Goal: Task Accomplishment & Management: Use online tool/utility

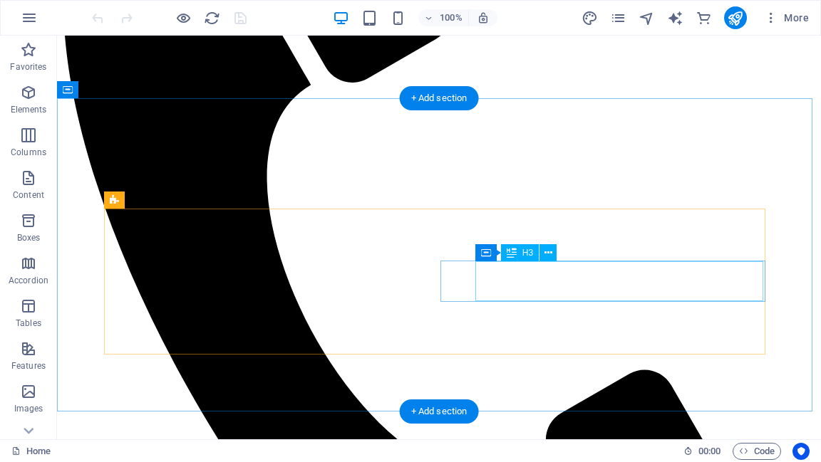
scroll to position [627, 0]
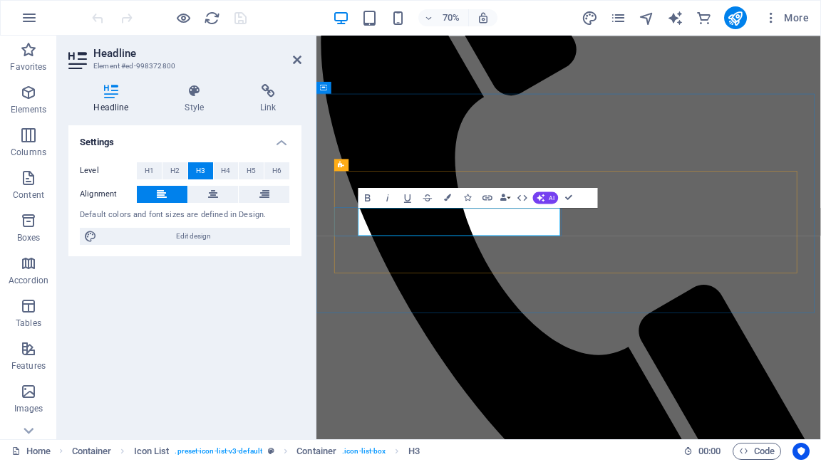
drag, startPoint x: 461, startPoint y: 299, endPoint x: 388, endPoint y: 298, distance: 73.4
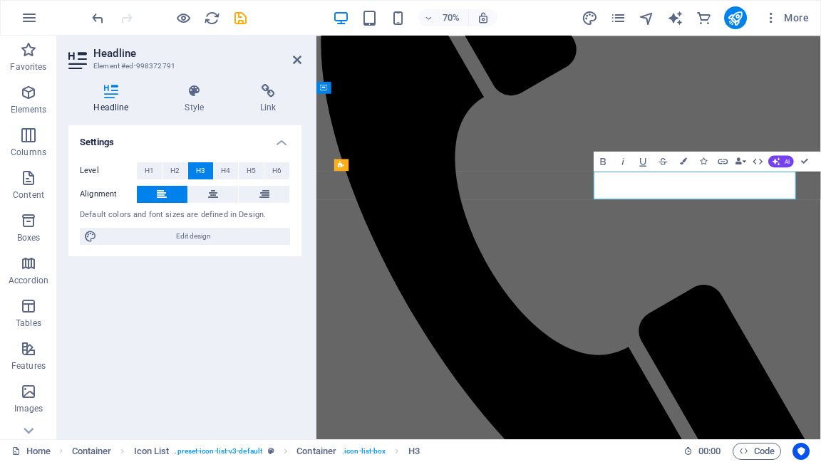
drag, startPoint x: 827, startPoint y: 248, endPoint x: 719, endPoint y: 242, distance: 108.5
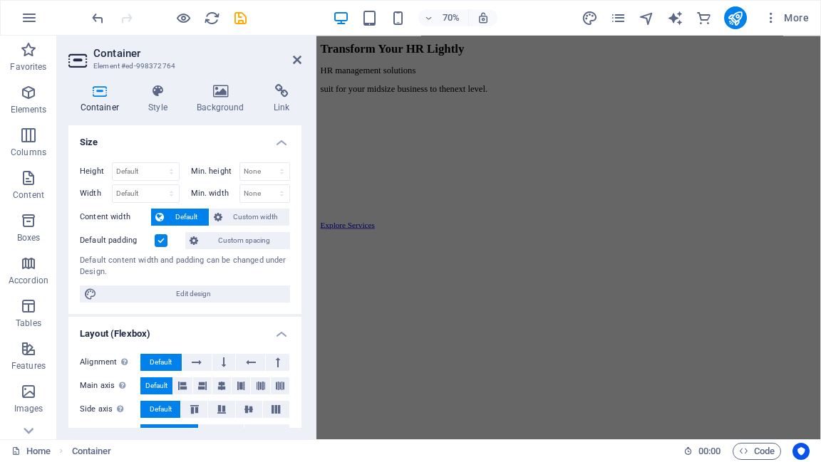
scroll to position [1534, 0]
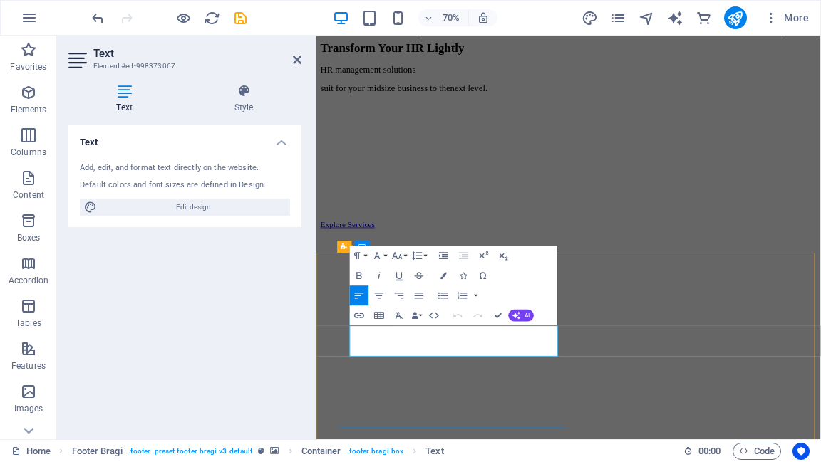
scroll to position [1506, 0]
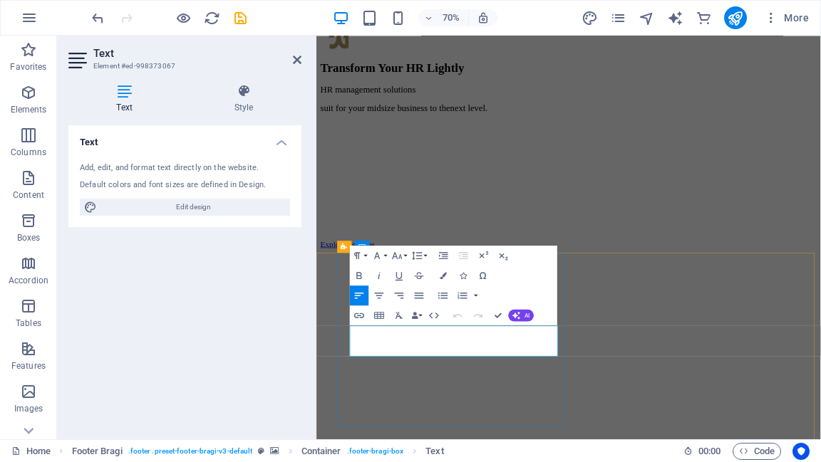
drag, startPoint x: 640, startPoint y: 470, endPoint x: 560, endPoint y: 465, distance: 80.0
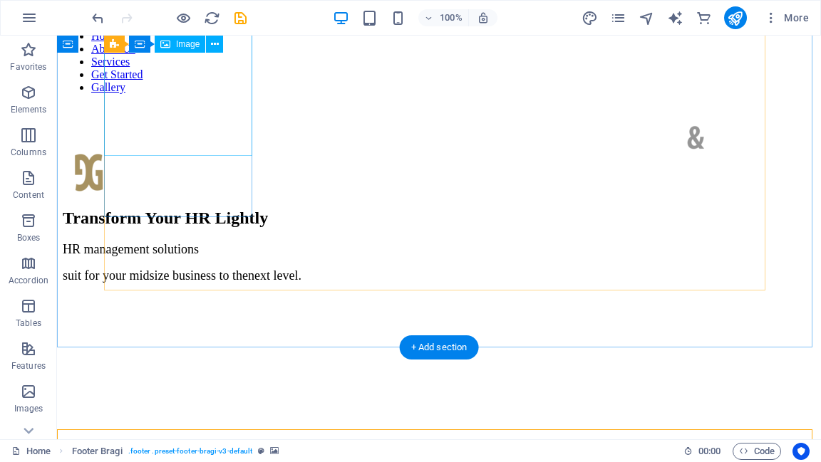
scroll to position [1370, 0]
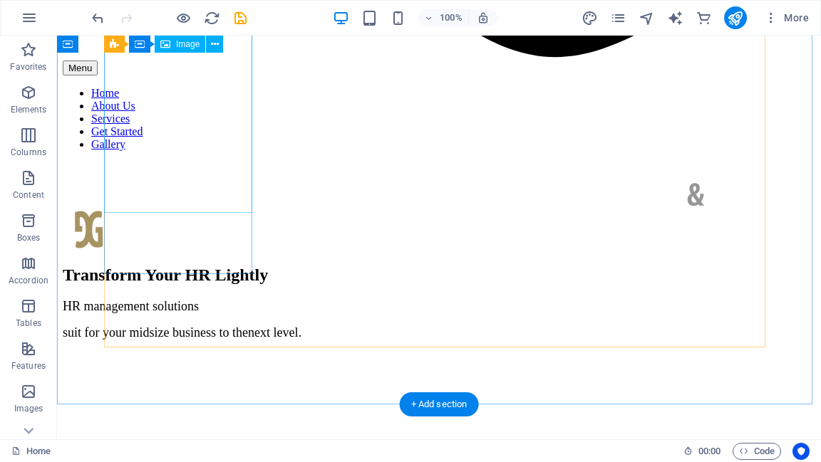
select select "vw"
select select "px"
select select "%"
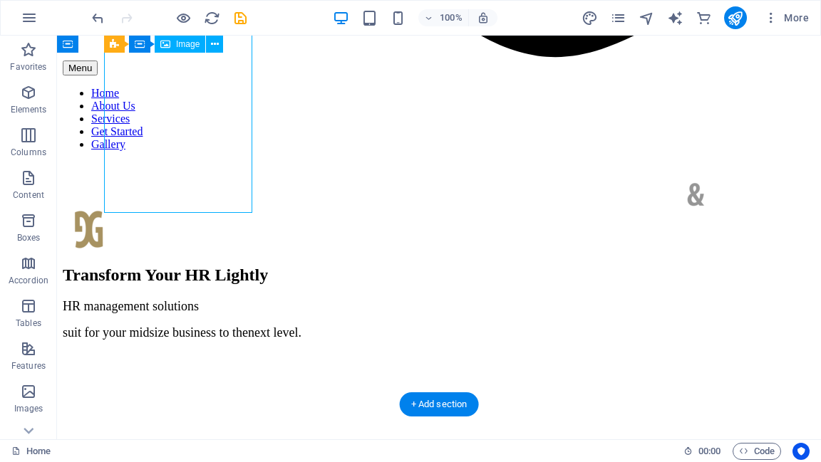
select select "%"
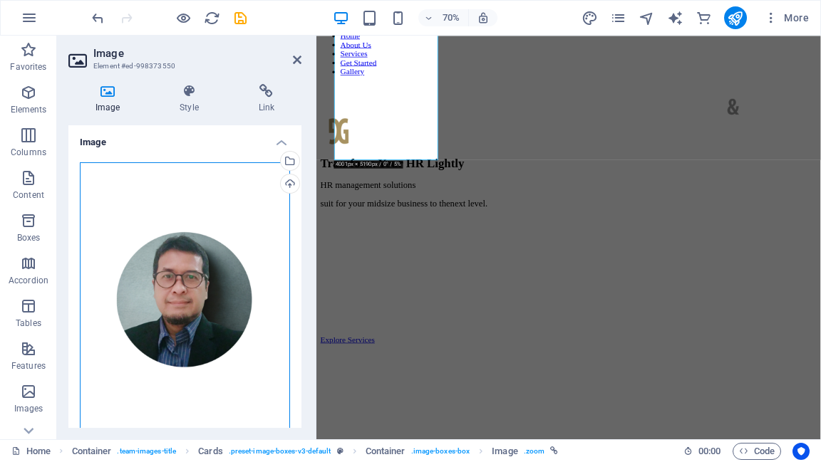
click at [181, 272] on div "Drag files here, click to choose files or select files from Files or our free s…" at bounding box center [185, 319] width 210 height 314
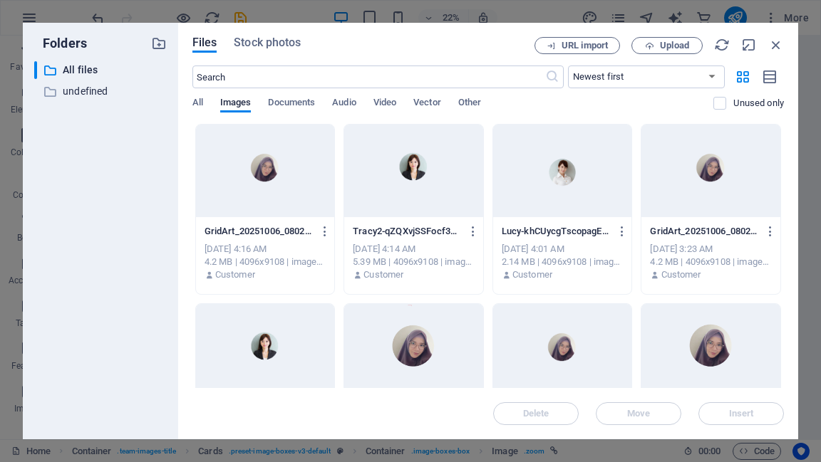
scroll to position [319, 0]
click at [778, 46] on icon "button" at bounding box center [776, 45] width 16 height 16
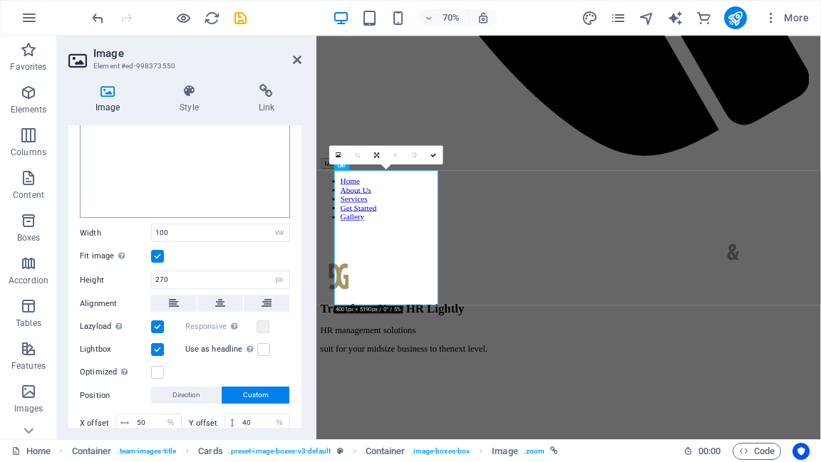
scroll to position [285, 0]
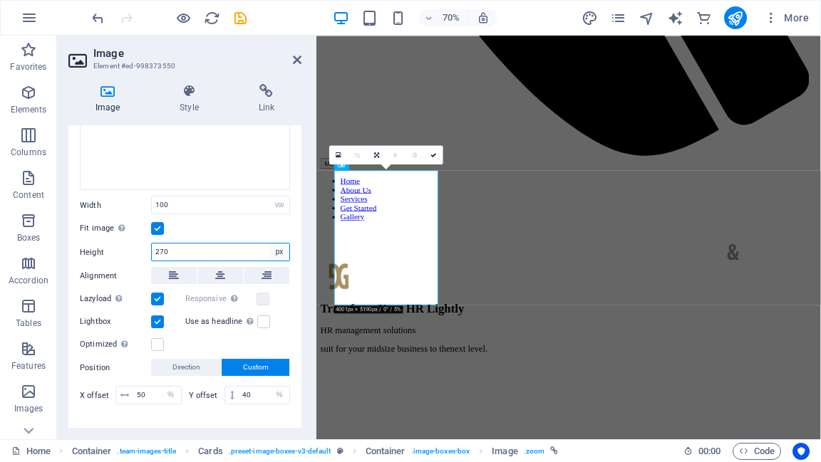
click at [276, 246] on select "Default auto px" at bounding box center [279, 252] width 20 height 17
select select "auto"
click at [269, 244] on select "Default auto px" at bounding box center [279, 252] width 20 height 17
select select "DISABLED_OPTION_VALUE"
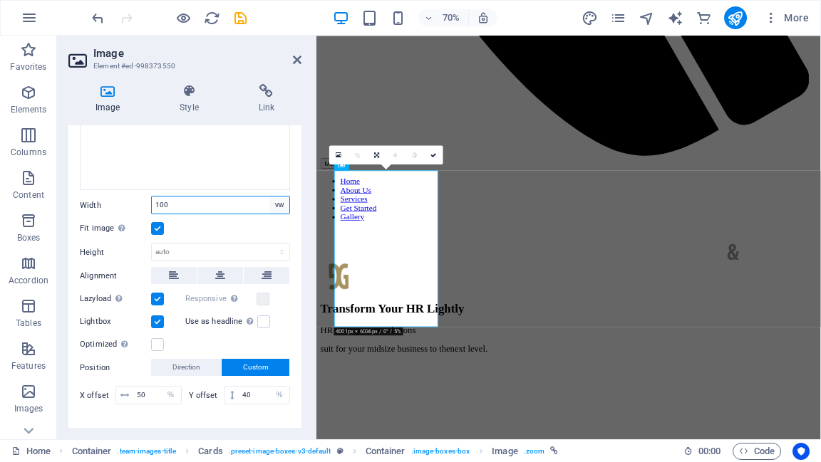
click at [274, 202] on select "Default auto px rem % em vh vw" at bounding box center [279, 205] width 20 height 17
select select "auto"
click at [269, 197] on select "Default auto px rem % em vh vw" at bounding box center [279, 205] width 20 height 17
click at [280, 200] on select "Default auto px rem % em vh vw" at bounding box center [221, 205] width 138 height 17
select select "px"
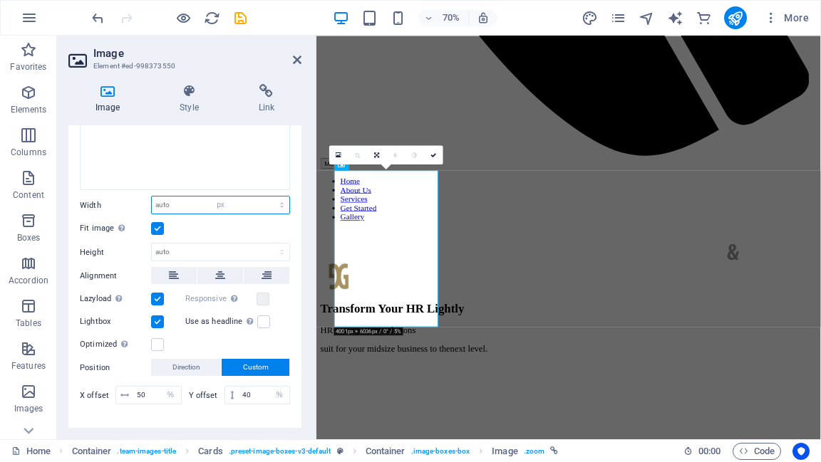
click at [267, 197] on select "Default auto px rem % em vh vw" at bounding box center [221, 205] width 138 height 17
type input "208"
click at [277, 249] on select "Default auto px" at bounding box center [221, 252] width 138 height 17
select select "px"
click at [267, 244] on select "Default auto px" at bounding box center [221, 252] width 138 height 17
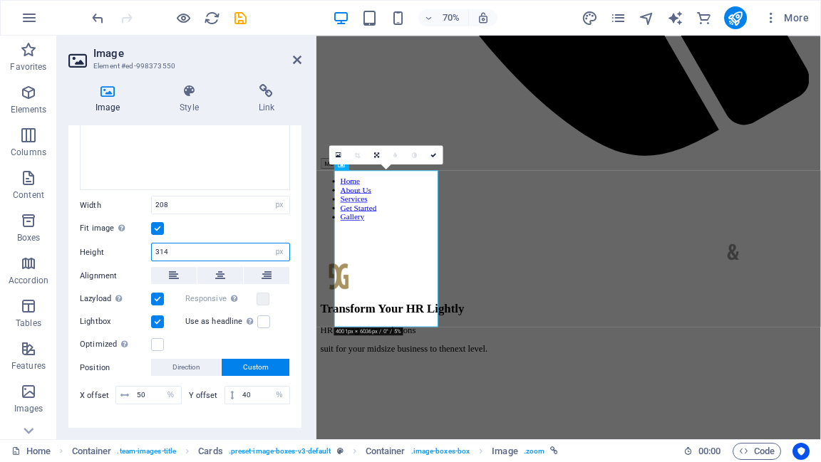
click at [217, 248] on input "314" at bounding box center [221, 252] width 138 height 17
drag, startPoint x: 181, startPoint y: 247, endPoint x: 145, endPoint y: 244, distance: 35.7
click at [145, 244] on div "Height 314 Default auto px" at bounding box center [185, 252] width 210 height 19
type input "250"
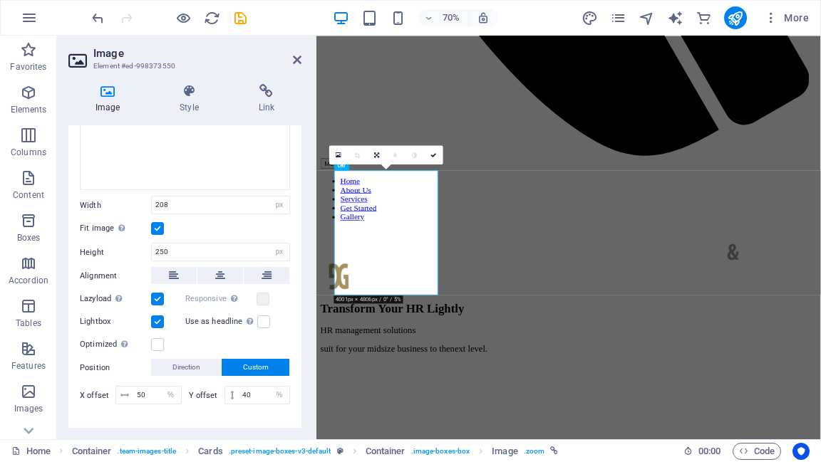
click at [302, 228] on div "Image Style Link Image Drag files here, click to choose files or select files f…" at bounding box center [185, 256] width 256 height 367
click at [432, 155] on icon at bounding box center [433, 155] width 6 height 6
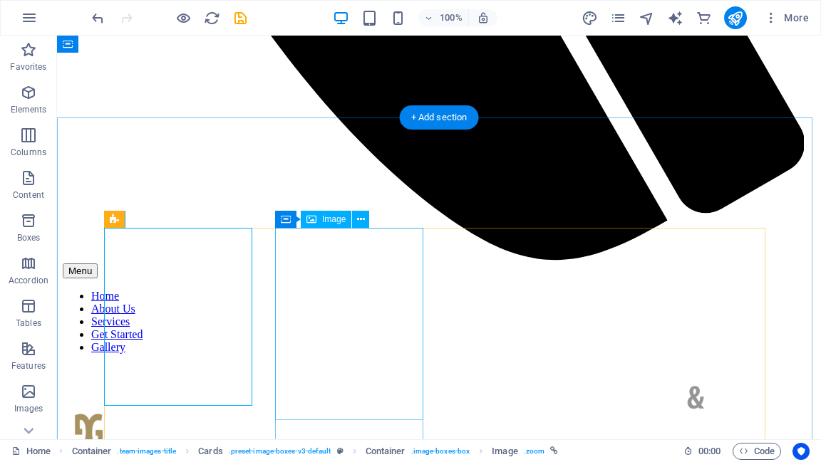
scroll to position [1162, 0]
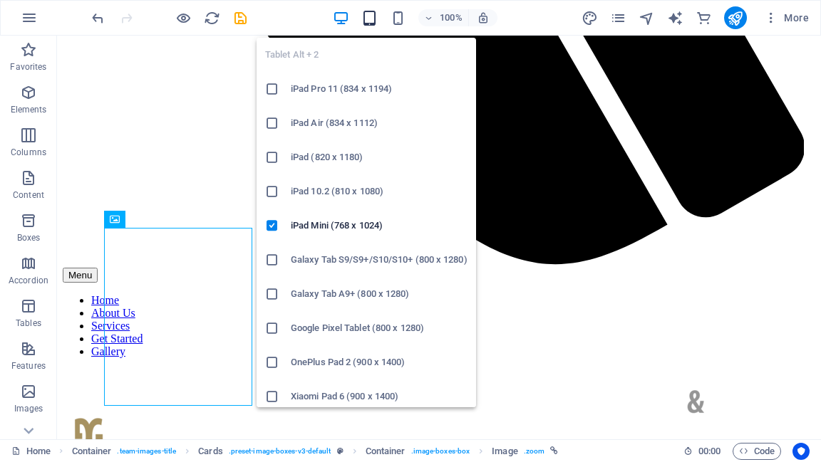
click at [370, 22] on icon "button" at bounding box center [369, 18] width 16 height 16
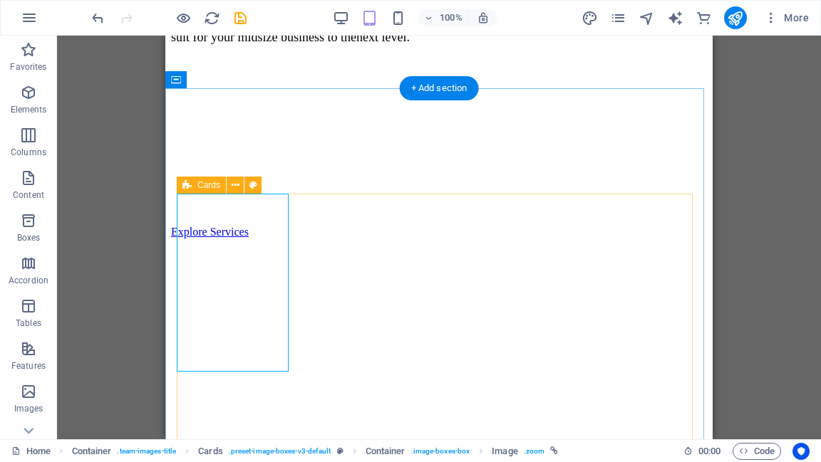
scroll to position [1417, 0]
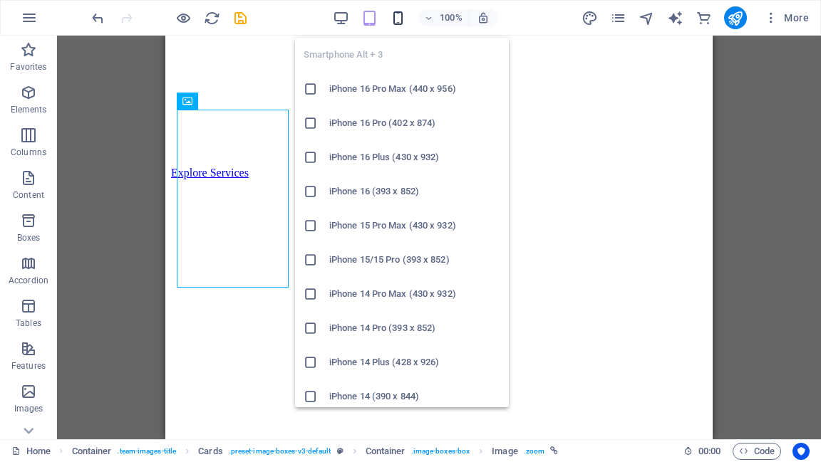
click at [396, 19] on icon "button" at bounding box center [398, 18] width 16 height 16
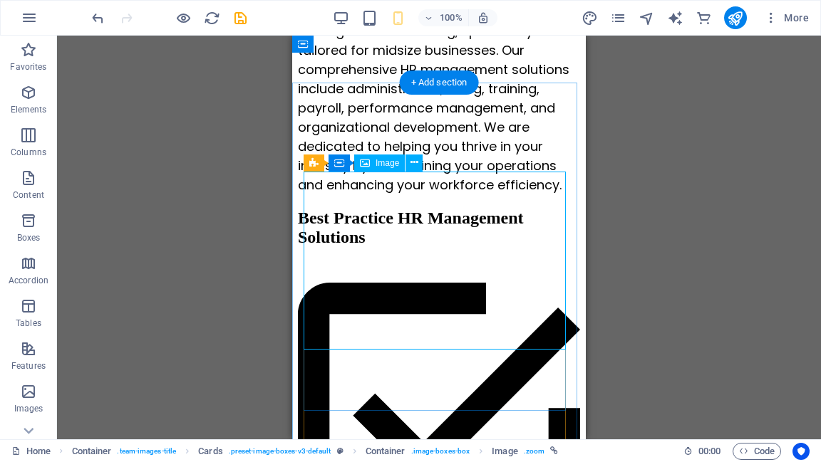
scroll to position [1246, 0]
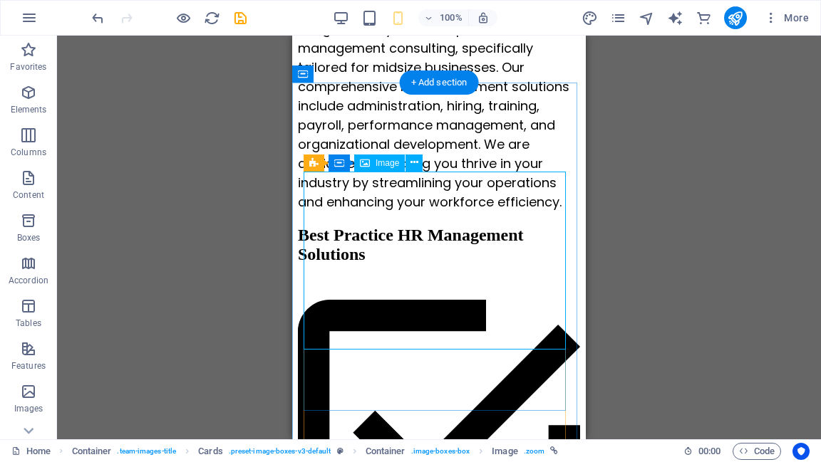
select select "px"
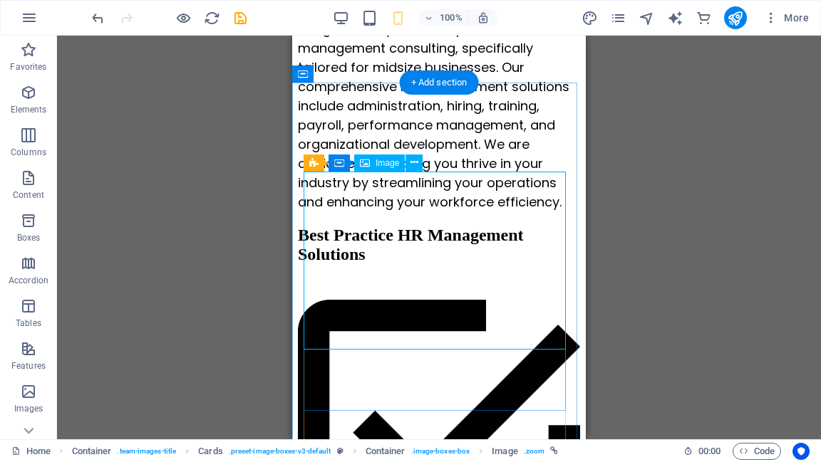
select select "%"
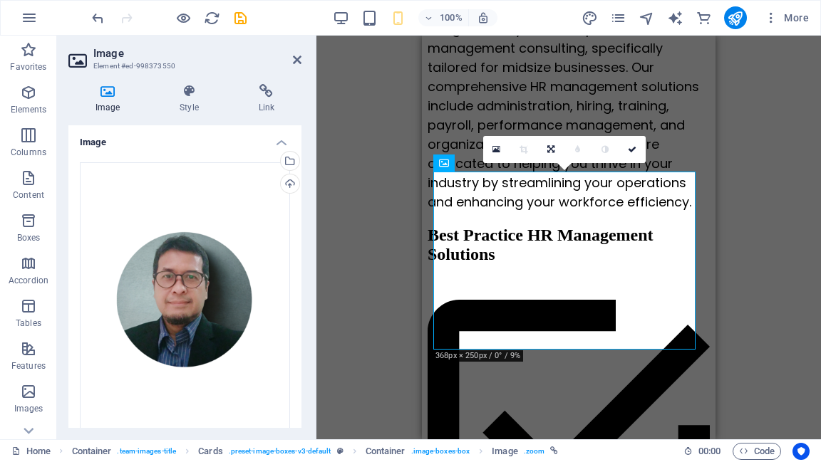
type input "100"
select select "vw"
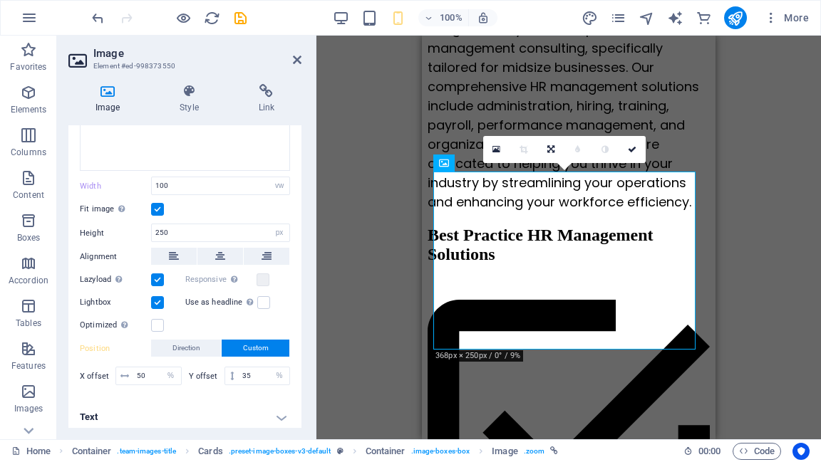
scroll to position [305, 0]
drag, startPoint x: 250, startPoint y: 368, endPoint x: 234, endPoint y: 368, distance: 15.7
click at [234, 368] on div "35 px rem % vh vw" at bounding box center [257, 375] width 66 height 19
drag, startPoint x: 245, startPoint y: 373, endPoint x: 237, endPoint y: 372, distance: 8.6
click at [237, 372] on div "40 px rem % vh vw" at bounding box center [257, 375] width 66 height 19
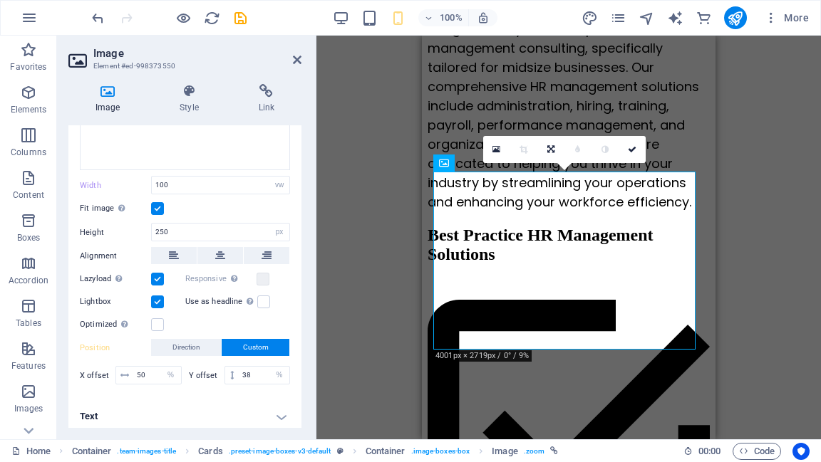
click at [264, 391] on div "Drag files here, click to choose files or select files from Files or our free s…" at bounding box center [184, 123] width 233 height 554
click at [254, 367] on input "38" at bounding box center [264, 375] width 51 height 17
type input "39"
click at [733, 178] on div "Drag here to replace the existing content. Press “Ctrl” if you want to create a…" at bounding box center [568, 238] width 505 height 404
click at [635, 148] on icon at bounding box center [632, 149] width 9 height 9
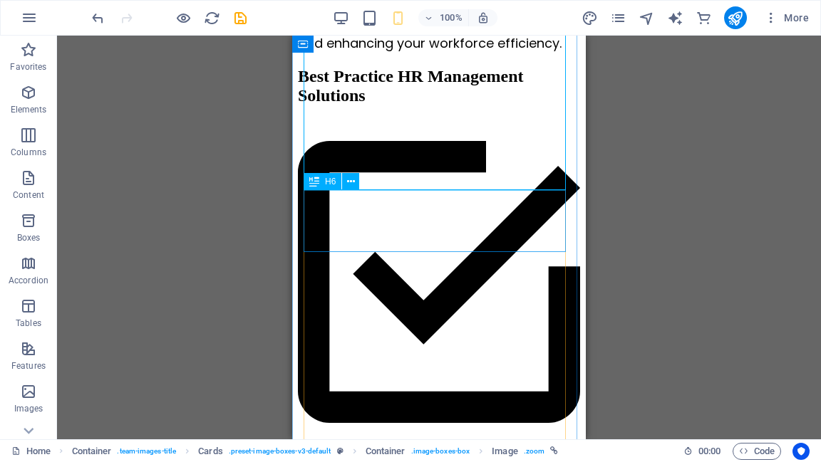
scroll to position [1417, 0]
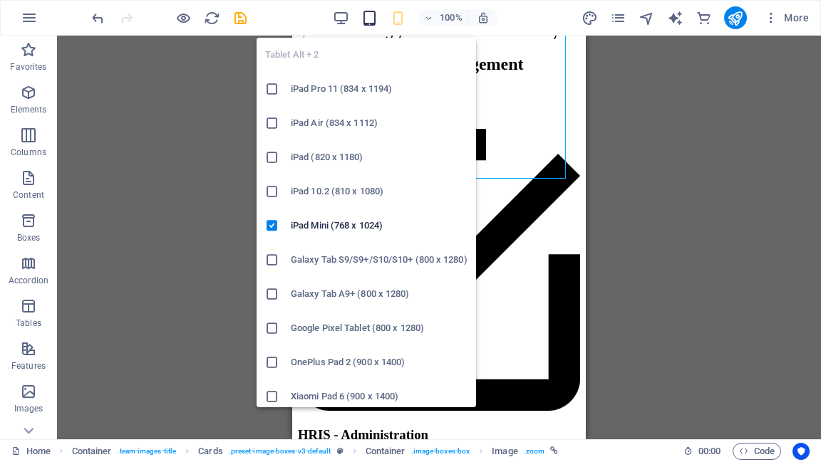
click at [370, 18] on icon "button" at bounding box center [369, 18] width 16 height 16
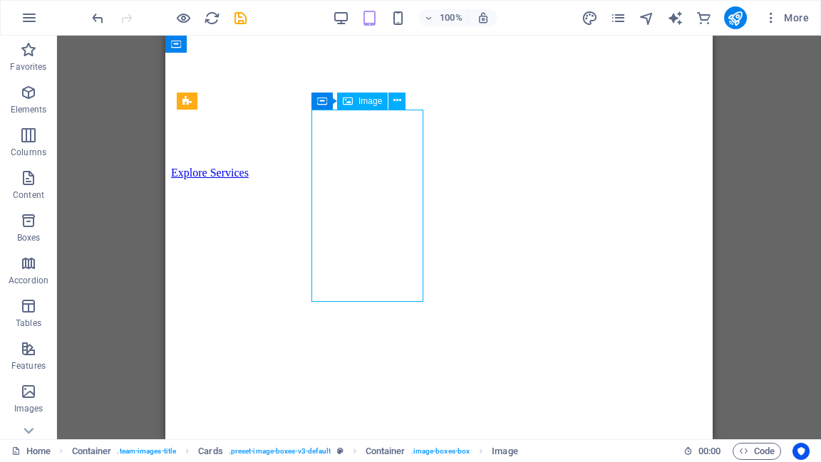
select select "px"
select select "%"
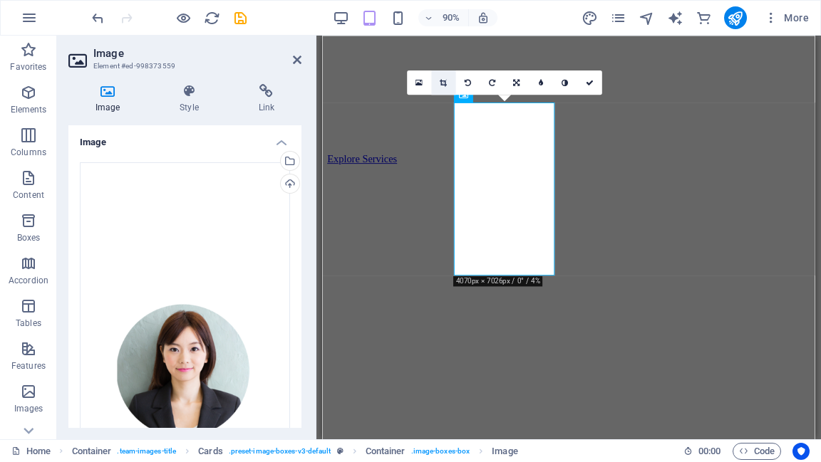
click at [442, 86] on link at bounding box center [443, 82] width 24 height 24
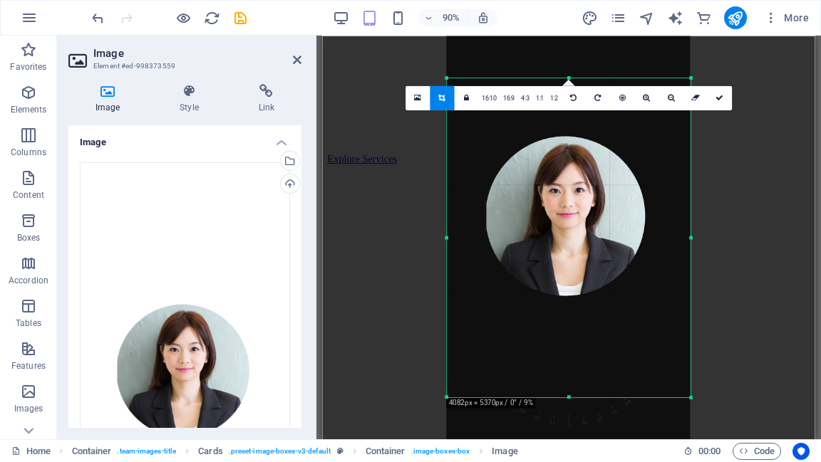
click at [686, 395] on div "180 170 160 150 140 130 120 110 100 90 80 70 60 50 40 30 20 10 0 -10 -20 -30 -4…" at bounding box center [569, 237] width 244 height 319
click at [718, 98] on icon at bounding box center [719, 98] width 8 height 8
type input "379"
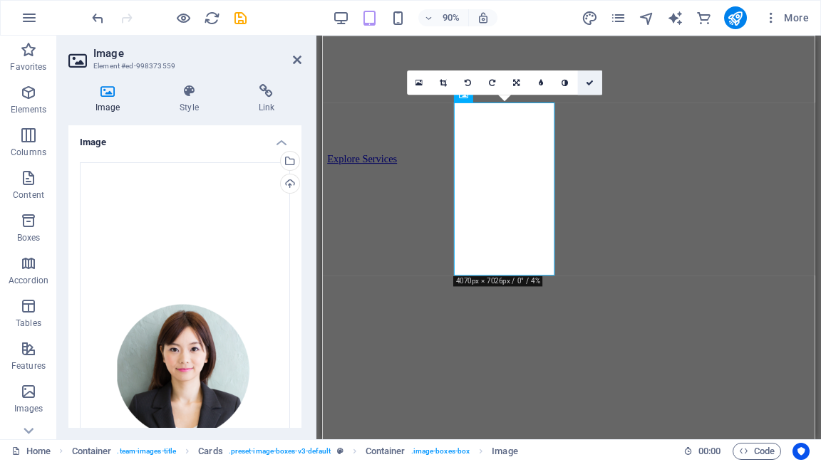
click at [591, 82] on icon at bounding box center [590, 82] width 8 height 8
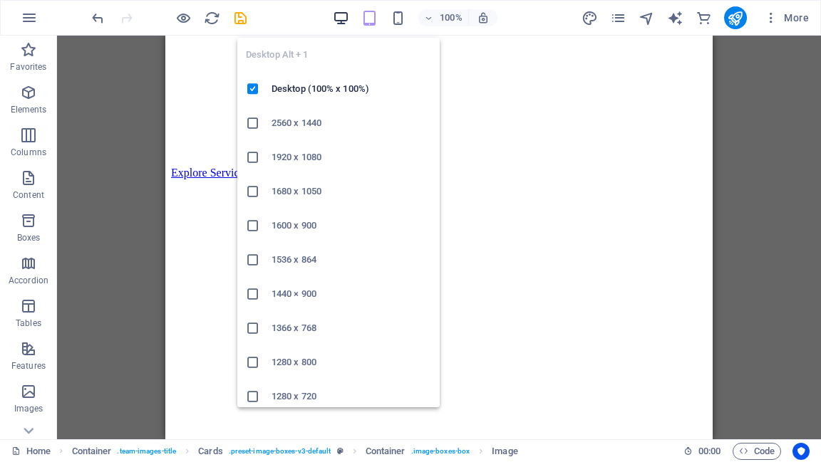
click at [338, 19] on icon "button" at bounding box center [341, 18] width 16 height 16
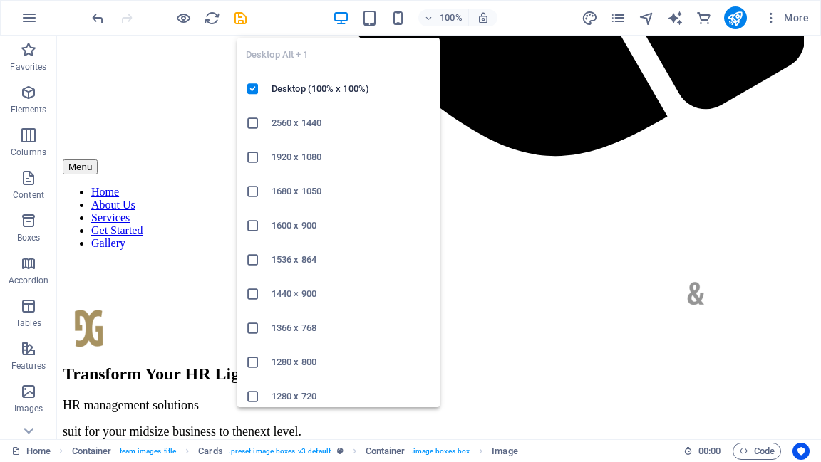
scroll to position [1276, 0]
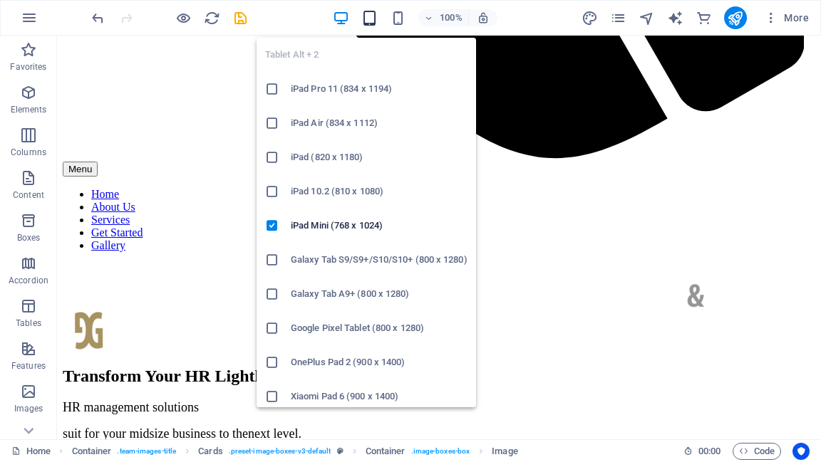
click at [371, 16] on icon "button" at bounding box center [369, 18] width 16 height 16
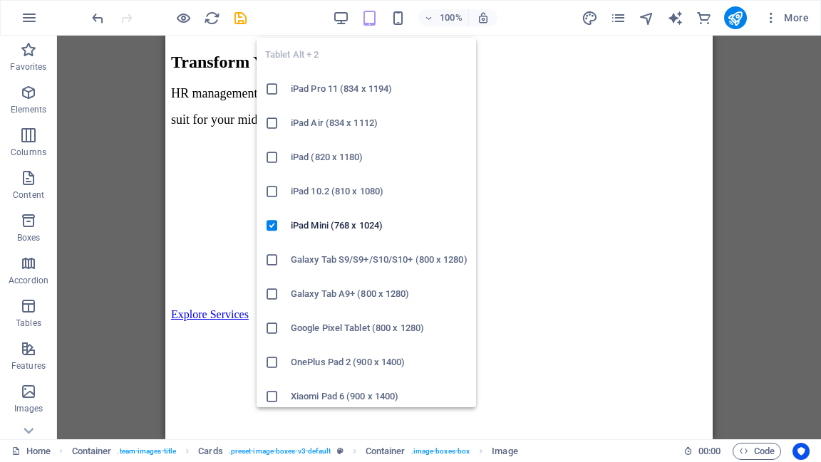
scroll to position [1417, 0]
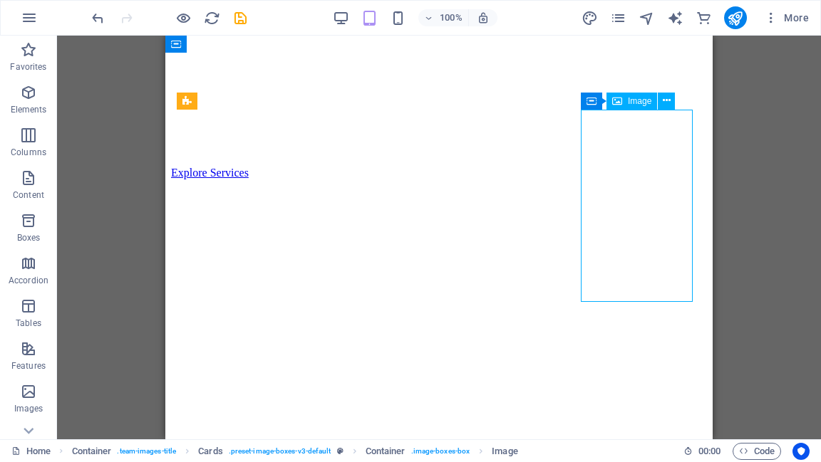
select select "px"
select select "%"
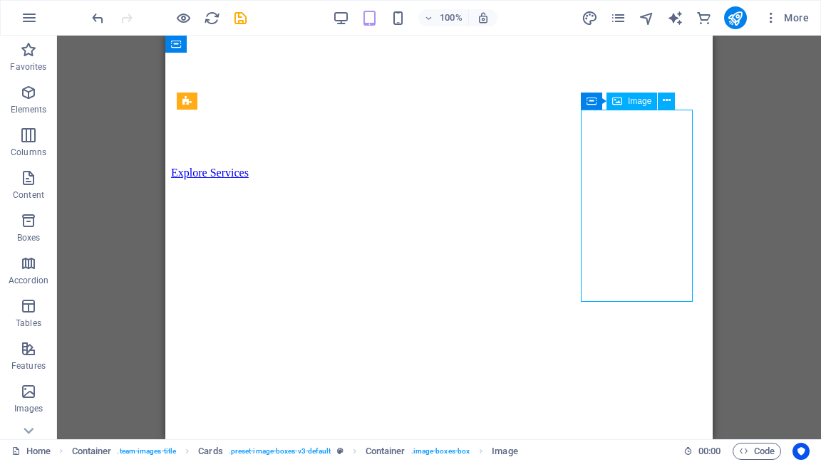
select select "%"
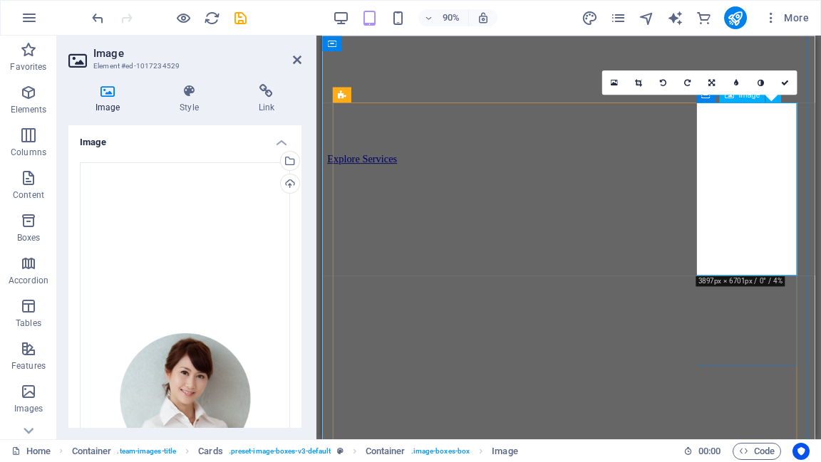
click at [639, 81] on icon at bounding box center [638, 82] width 7 height 8
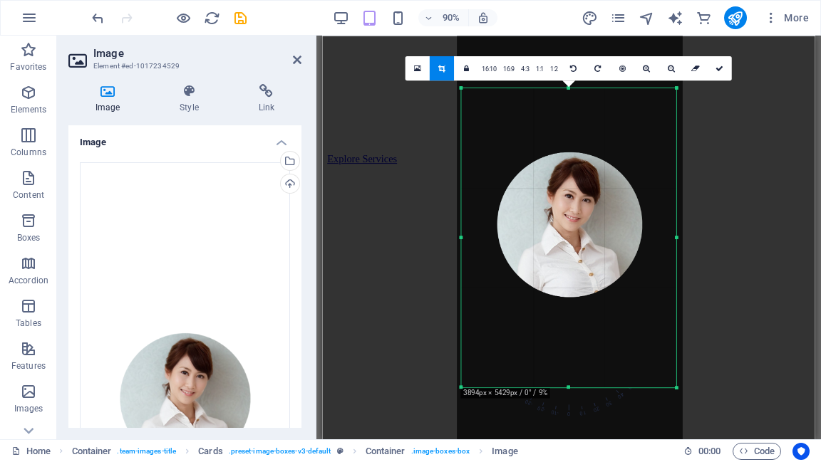
drag, startPoint x: 569, startPoint y: 83, endPoint x: 568, endPoint y: 92, distance: 8.6
click at [568, 92] on div "180 170 160 150 140 130 120 110 100 90 80 70 60 50 40 30 20 10 0 -10 -20 -30 -4…" at bounding box center [568, 237] width 214 height 299
click at [718, 68] on icon at bounding box center [719, 68] width 8 height 8
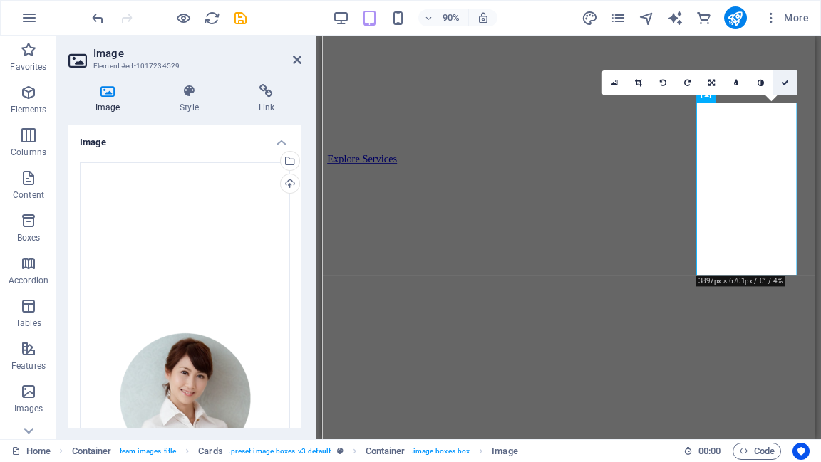
click at [785, 80] on icon at bounding box center [785, 82] width 8 height 8
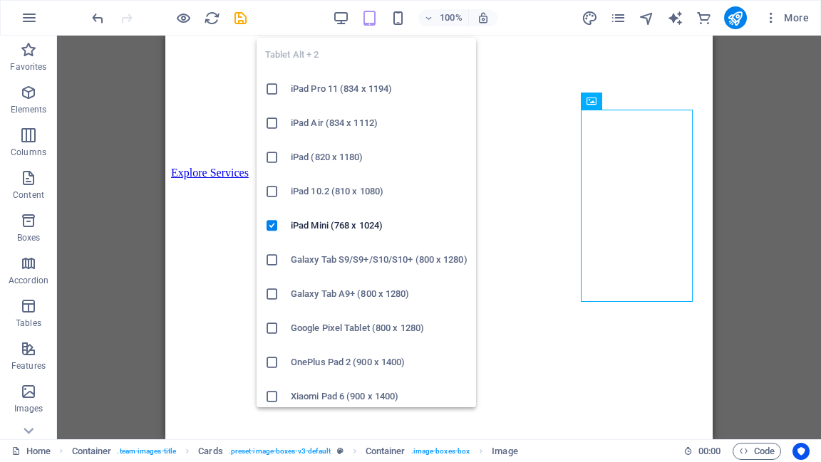
click at [366, 21] on icon "button" at bounding box center [369, 18] width 16 height 16
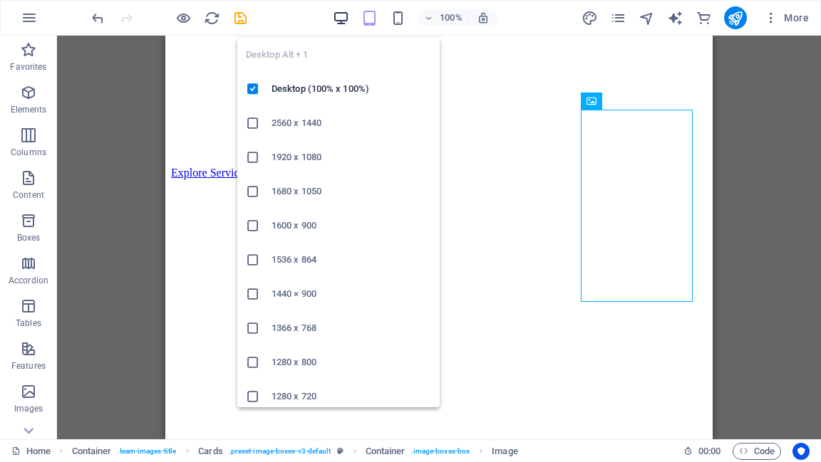
click at [342, 17] on icon "button" at bounding box center [341, 18] width 16 height 16
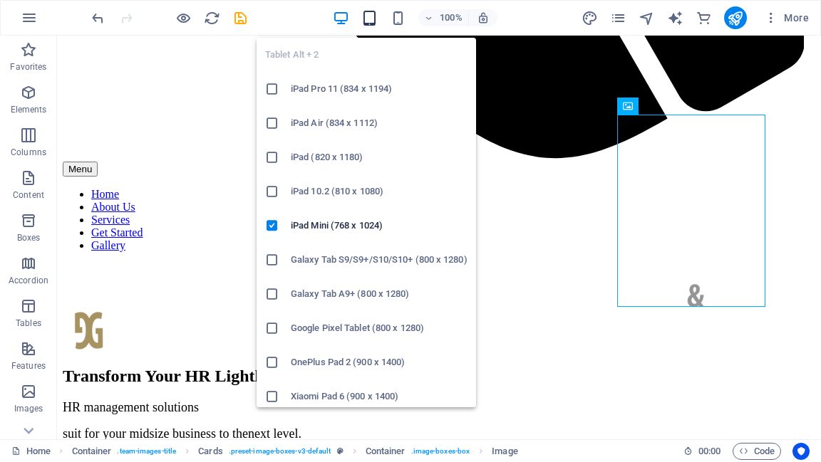
click at [373, 19] on icon "button" at bounding box center [369, 18] width 16 height 16
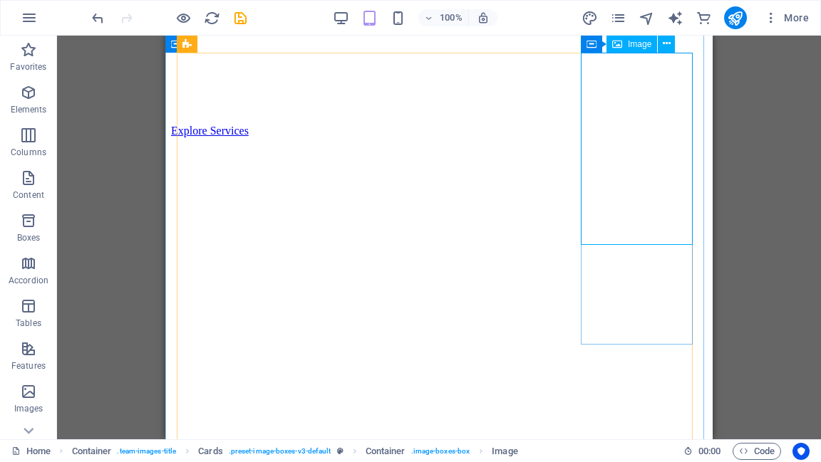
scroll to position [1474, 0]
select select "px"
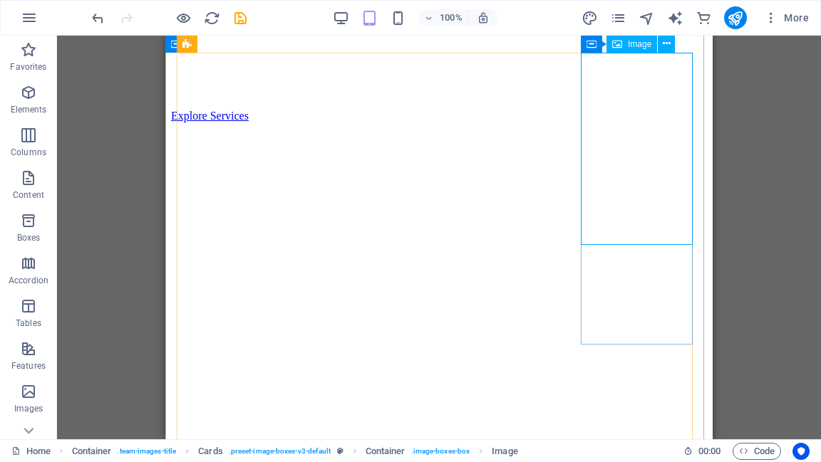
select select "%"
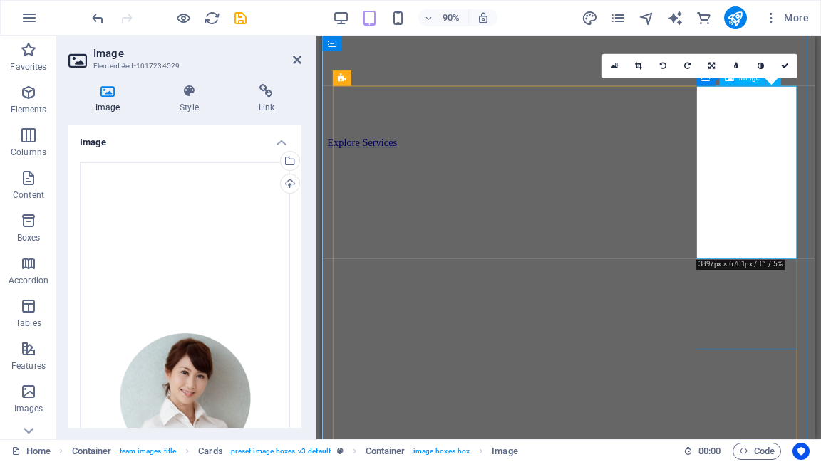
scroll to position [1417, 0]
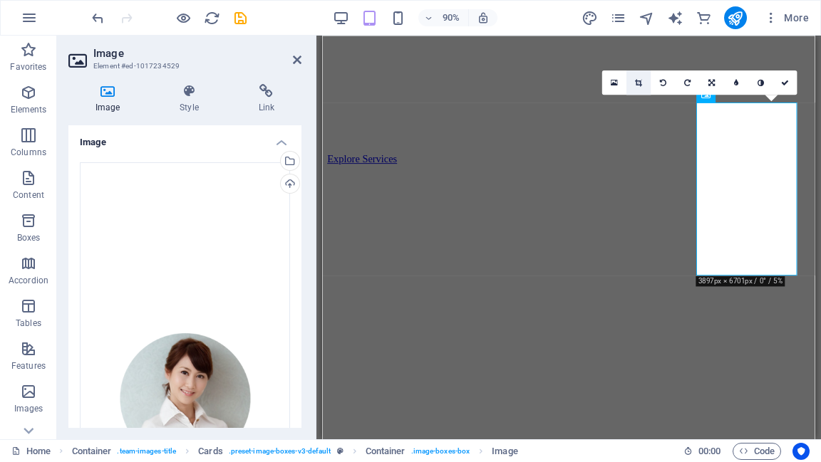
click at [640, 80] on icon at bounding box center [638, 82] width 7 height 8
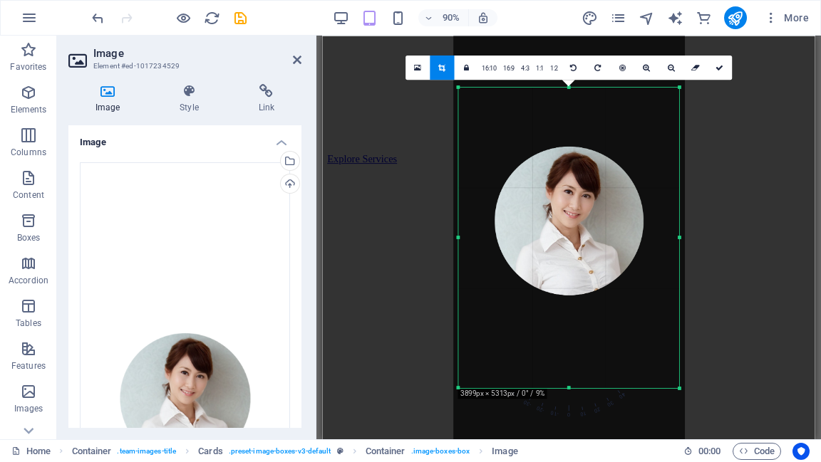
drag, startPoint x: 568, startPoint y: 85, endPoint x: 567, endPoint y: 92, distance: 7.2
click at [567, 92] on div "180 170 160 150 140 130 120 110 100 90 80 70 60 50 40 30 20 10 0 -10 -20 -30 -4…" at bounding box center [568, 237] width 220 height 301
click at [718, 67] on icon at bounding box center [719, 67] width 8 height 8
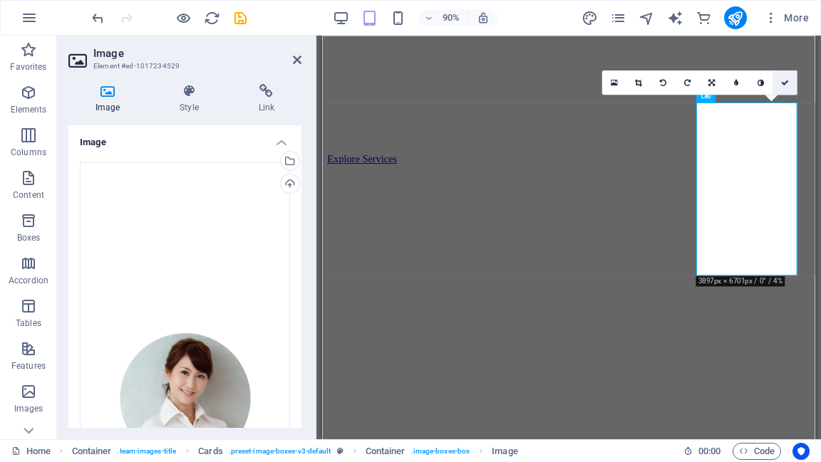
click at [785, 80] on icon at bounding box center [785, 82] width 8 height 8
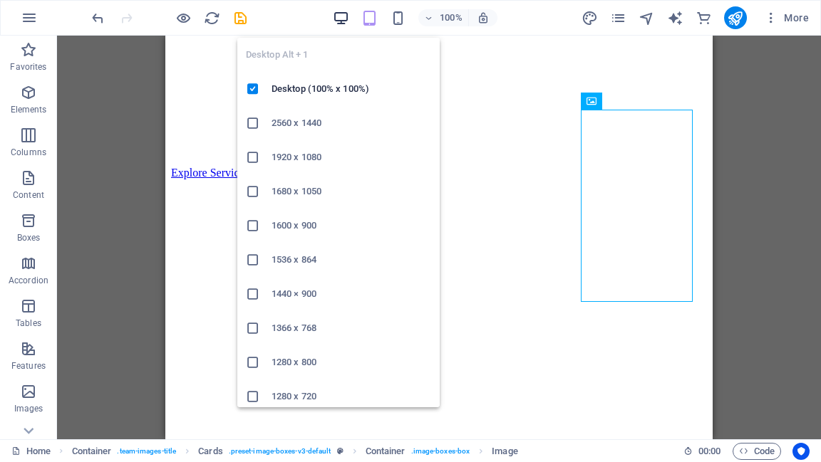
click at [345, 14] on icon "button" at bounding box center [341, 18] width 16 height 16
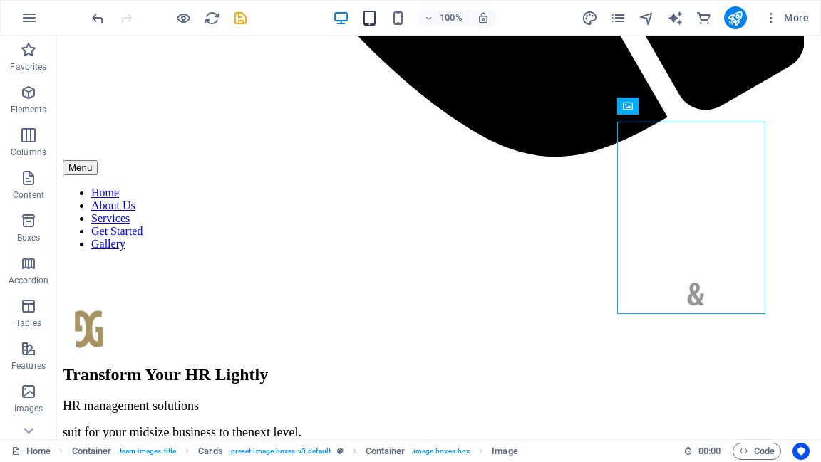
scroll to position [1276, 0]
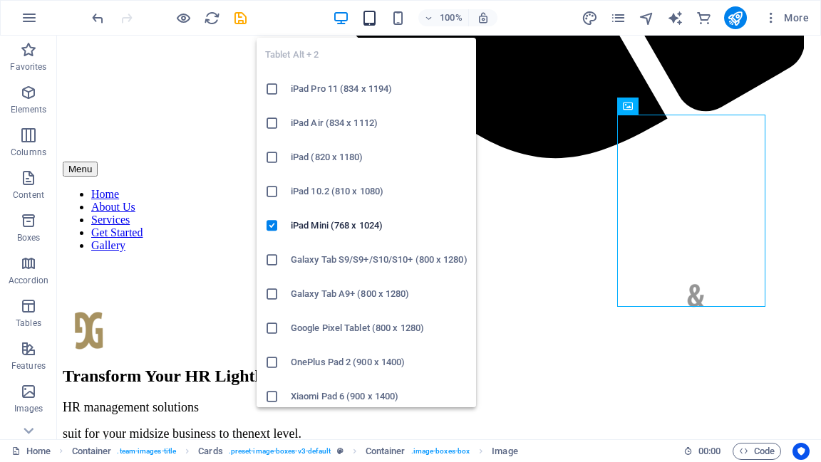
click at [374, 17] on icon "button" at bounding box center [369, 18] width 16 height 16
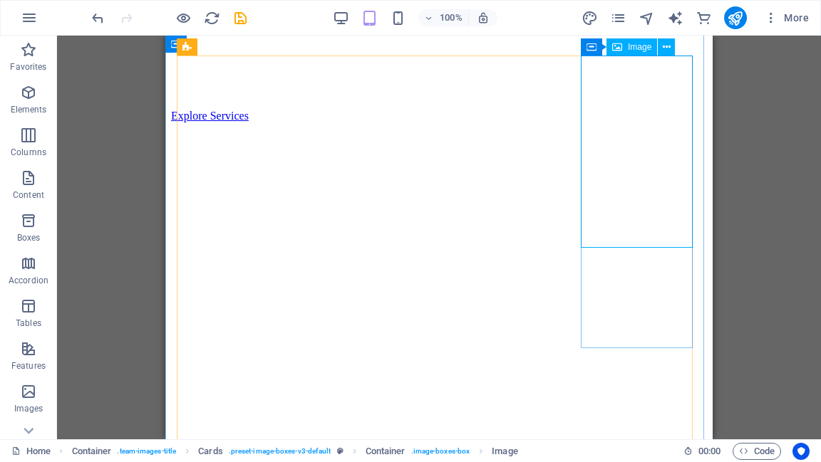
scroll to position [1417, 0]
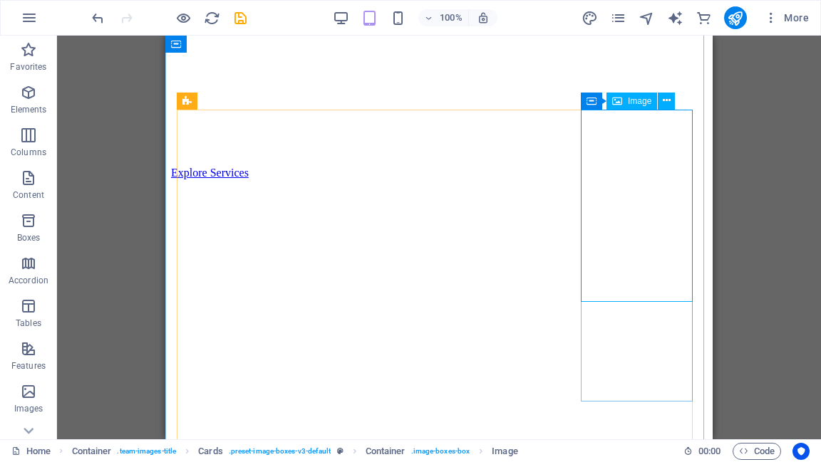
select select "px"
select select "%"
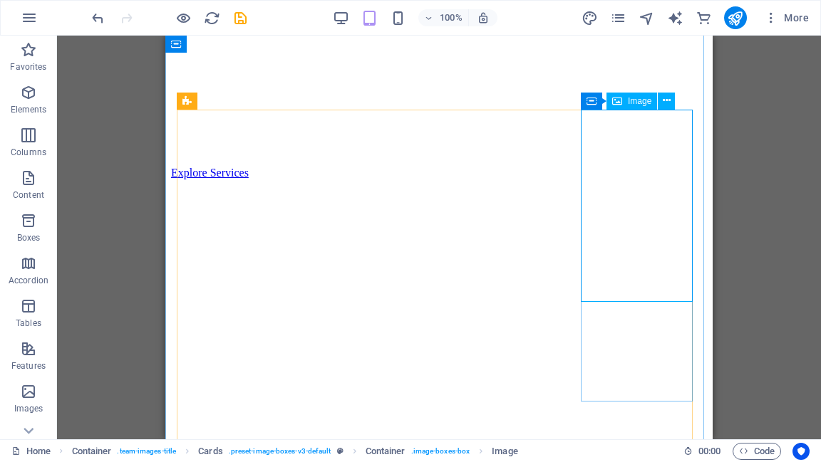
select select "%"
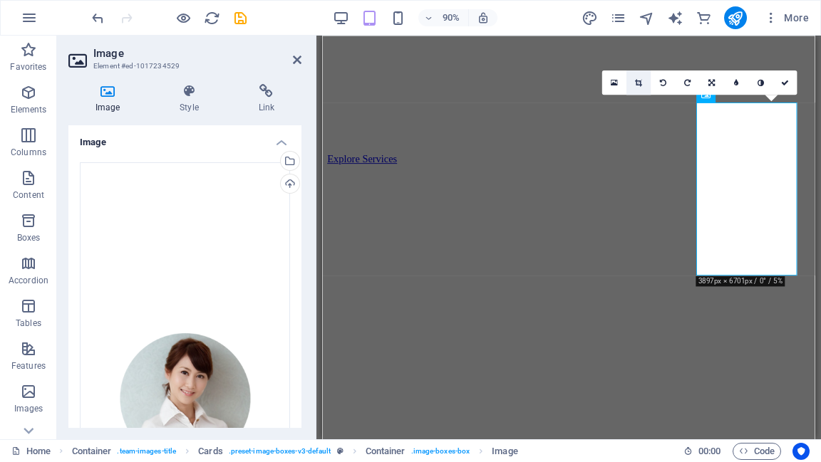
click at [639, 84] on icon at bounding box center [638, 82] width 7 height 8
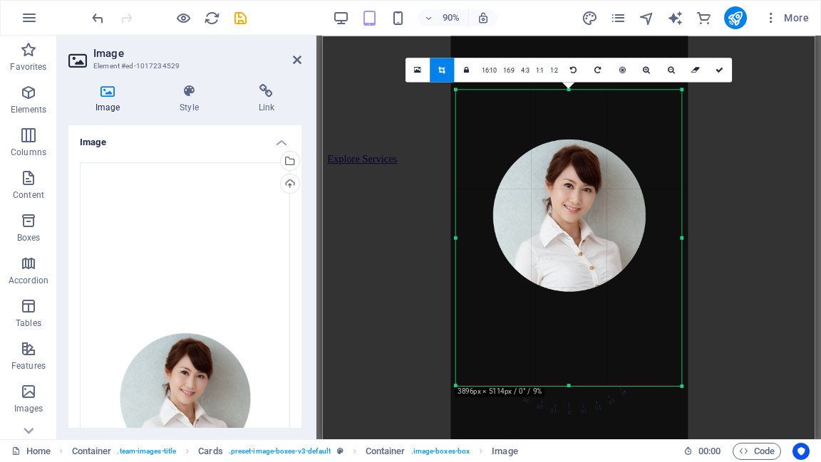
drag, startPoint x: 569, startPoint y: 83, endPoint x: 569, endPoint y: 95, distance: 12.8
click at [569, 95] on div "180 170 160 150 140 130 120 110 100 90 80 70 60 50 40 30 20 10 0 -10 -20 -30 -4…" at bounding box center [569, 238] width 226 height 296
click at [715, 71] on icon at bounding box center [719, 70] width 8 height 8
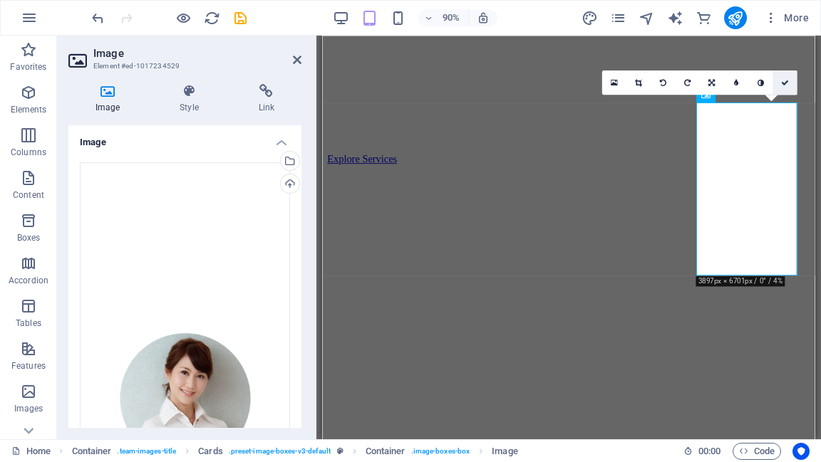
click at [784, 83] on icon at bounding box center [785, 82] width 8 height 8
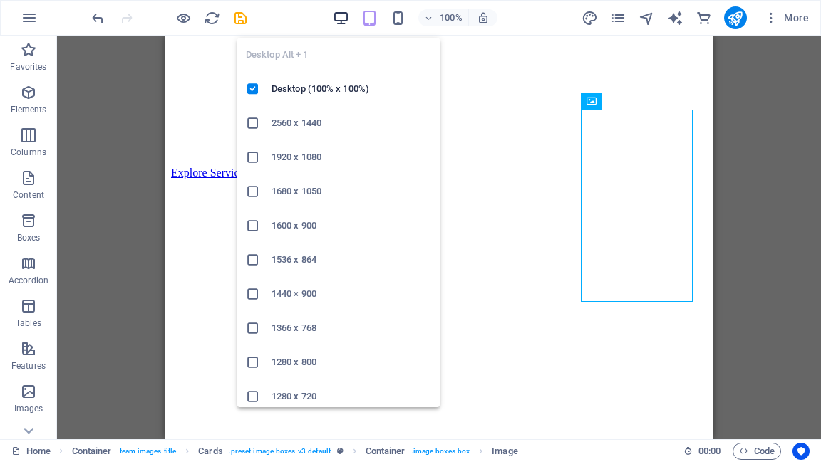
click at [345, 13] on icon "button" at bounding box center [341, 18] width 16 height 16
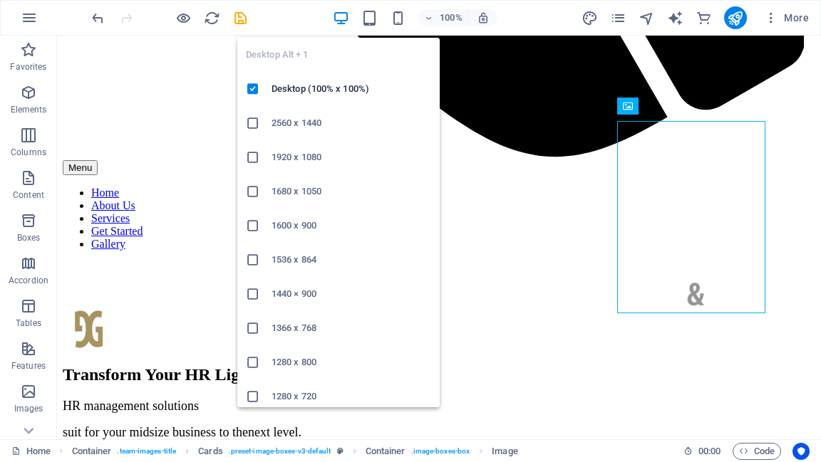
scroll to position [1276, 0]
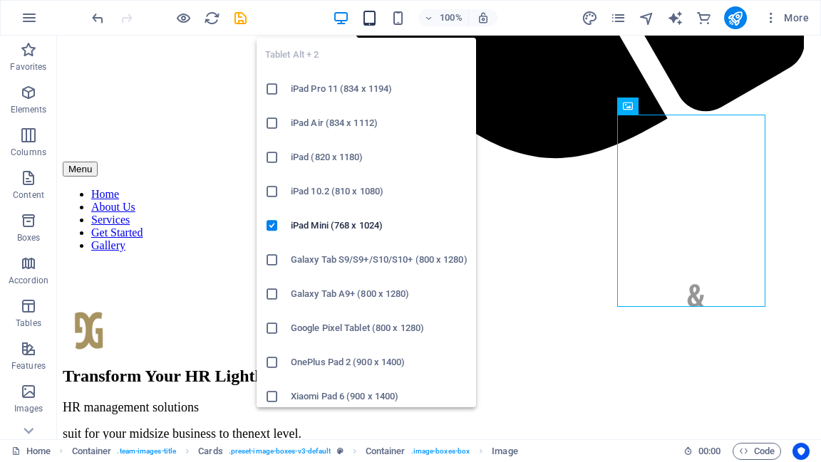
click at [378, 18] on span "button" at bounding box center [369, 18] width 17 height 16
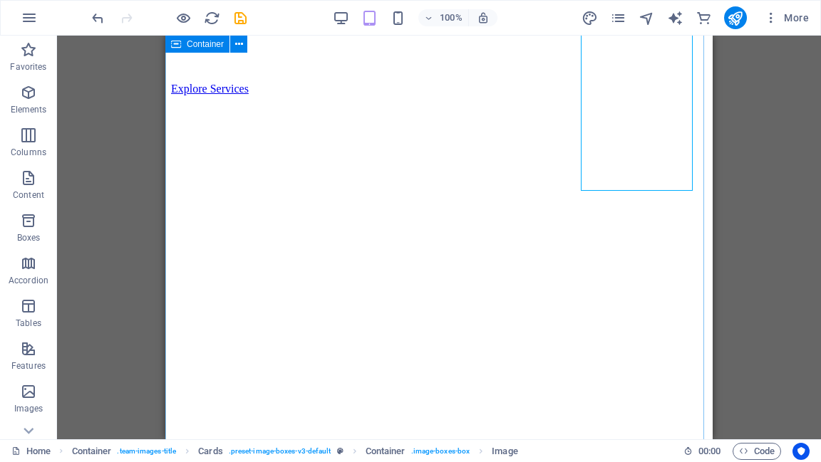
scroll to position [1474, 0]
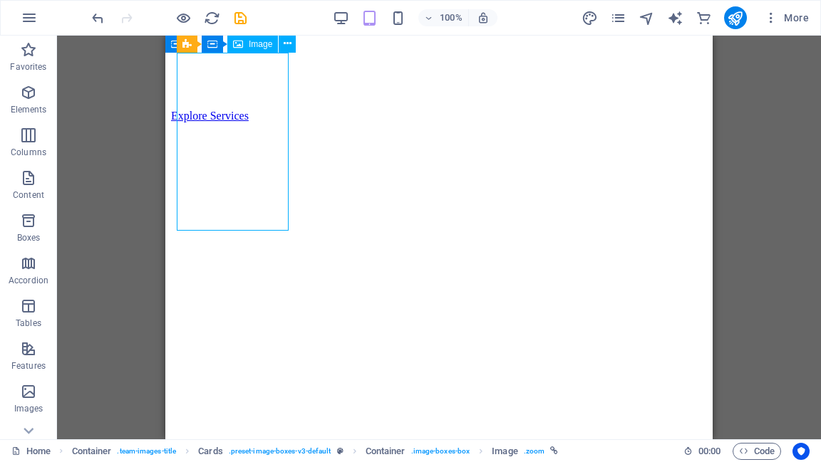
select select "vw"
select select "px"
select select "%"
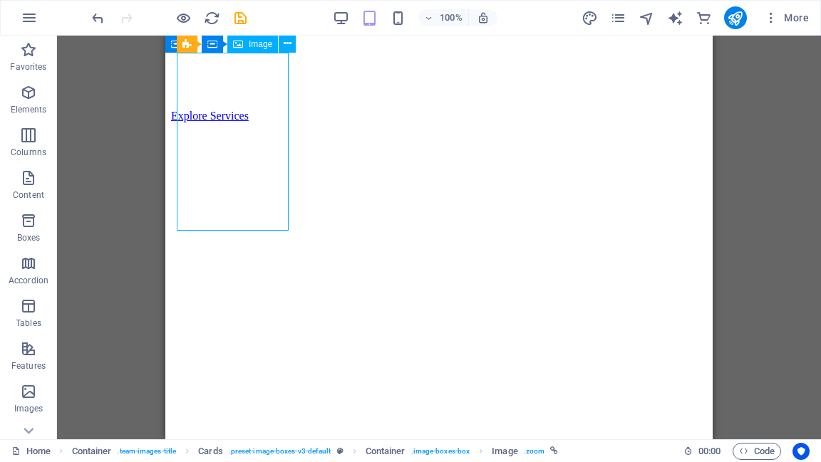
select select "%"
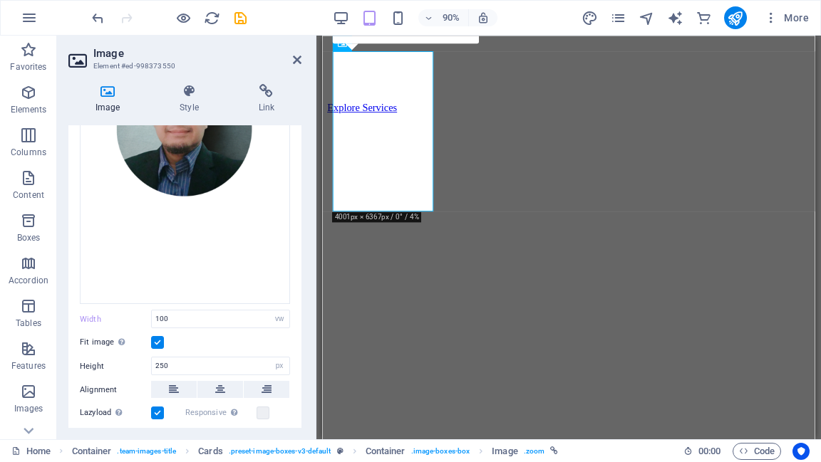
scroll to position [228, 0]
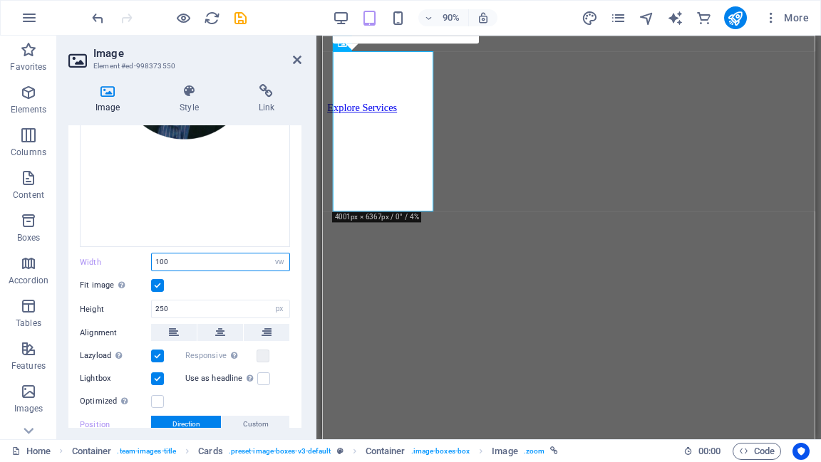
click at [172, 260] on input "100" at bounding box center [221, 262] width 138 height 17
drag, startPoint x: 172, startPoint y: 260, endPoint x: 160, endPoint y: 259, distance: 12.1
click at [160, 259] on input "100" at bounding box center [221, 262] width 138 height 17
type input "110"
click at [239, 243] on div "Drag files here, click to choose files or select files from Files or our free s…" at bounding box center [184, 209] width 233 height 572
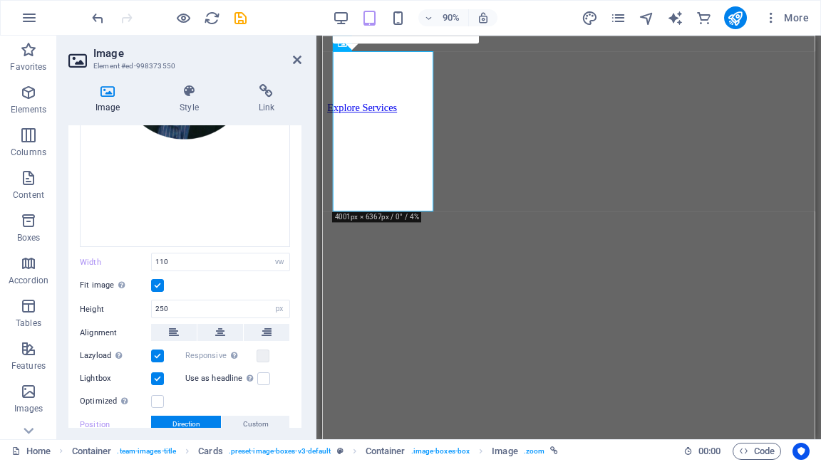
click at [294, 287] on div "Drag files here, click to choose files or select files from Files or our free s…" at bounding box center [184, 209] width 233 height 572
click at [288, 348] on div "Drag files here, click to choose files or select files from Files or our free s…" at bounding box center [184, 209] width 233 height 572
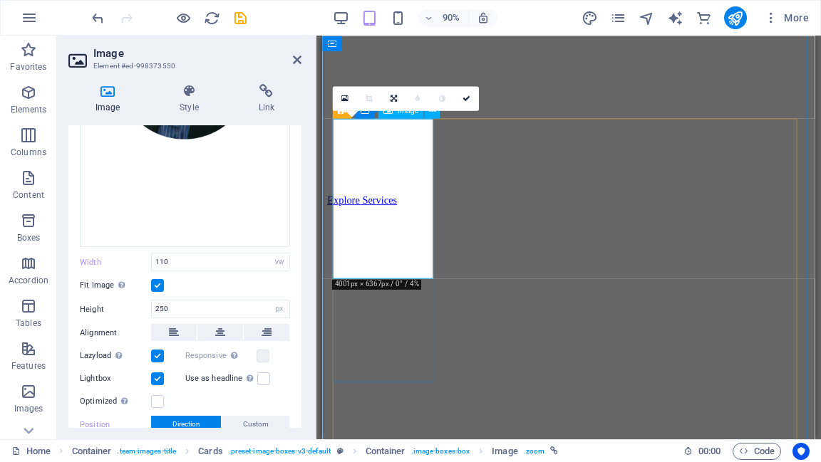
scroll to position [1360, 0]
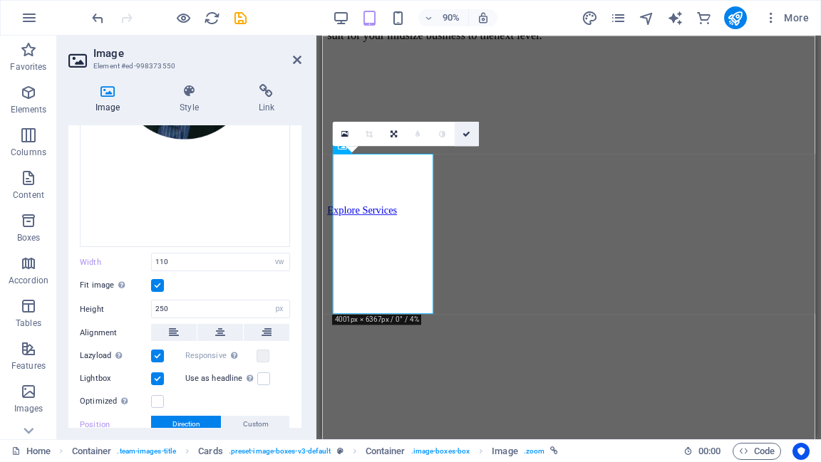
click at [467, 134] on icon at bounding box center [466, 134] width 8 height 8
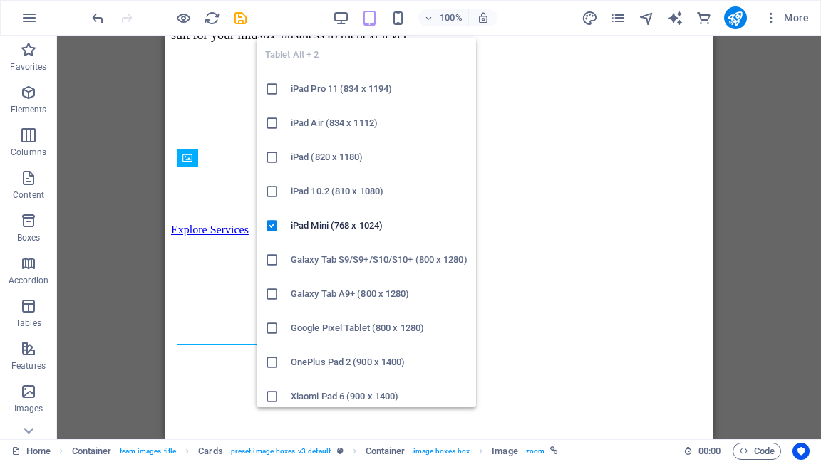
click at [373, 20] on icon "button" at bounding box center [369, 18] width 16 height 16
click at [371, 21] on icon "button" at bounding box center [369, 18] width 16 height 16
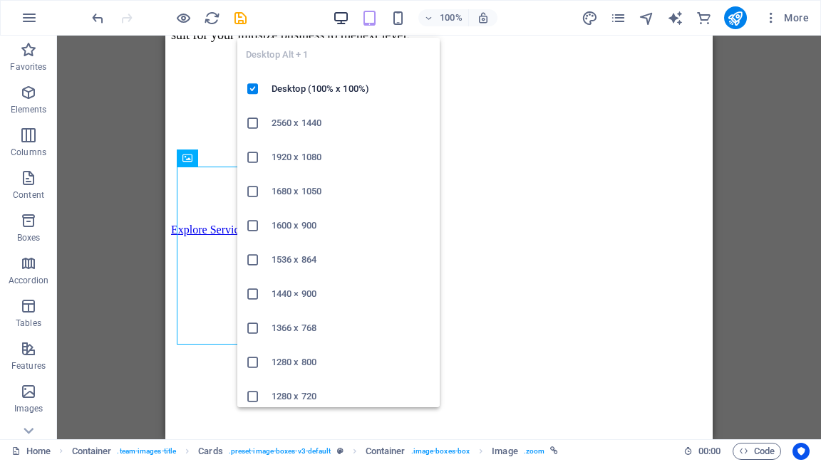
click at [341, 17] on icon "button" at bounding box center [341, 18] width 16 height 16
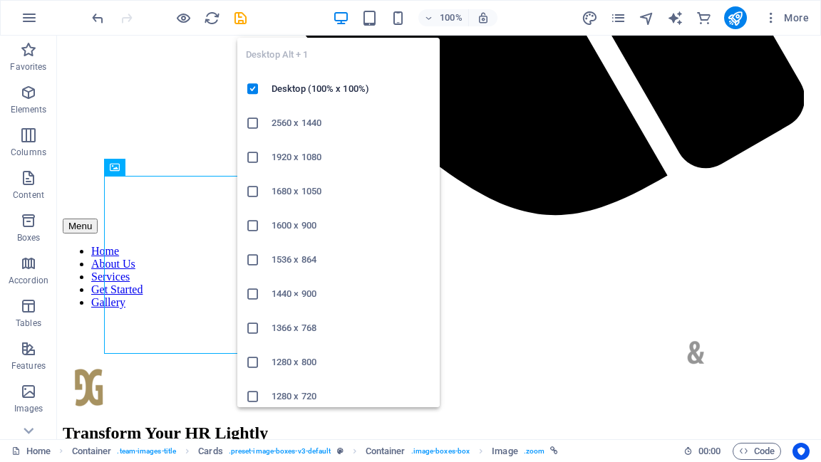
scroll to position [1214, 0]
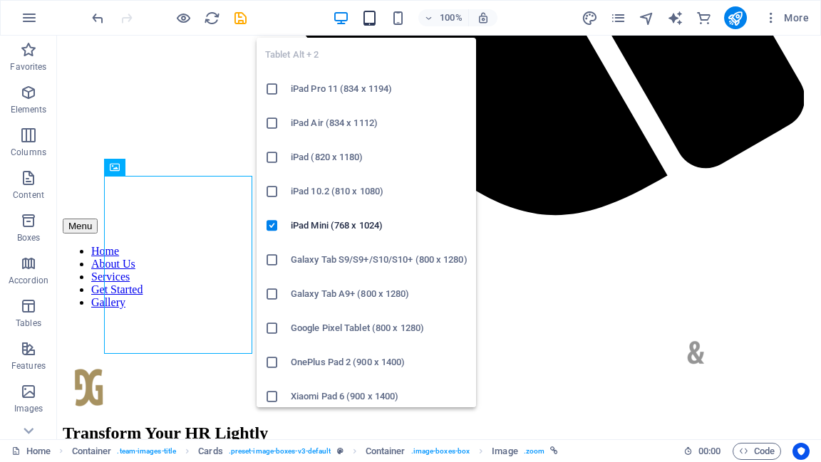
click at [373, 14] on icon "button" at bounding box center [369, 18] width 16 height 16
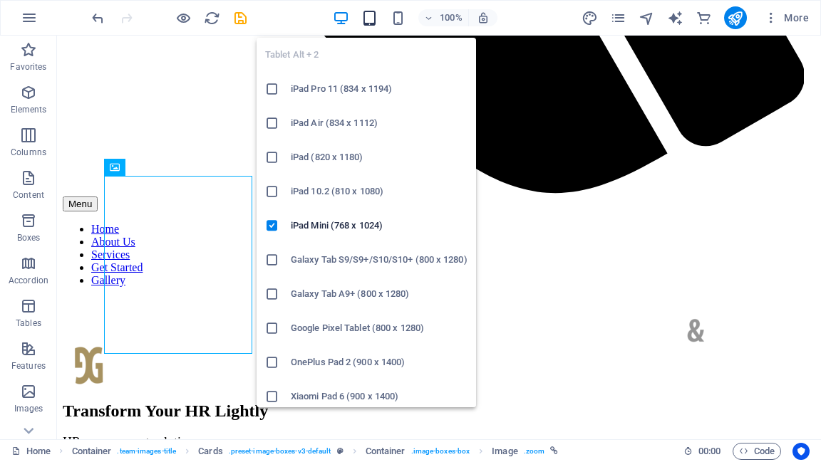
scroll to position [1360, 0]
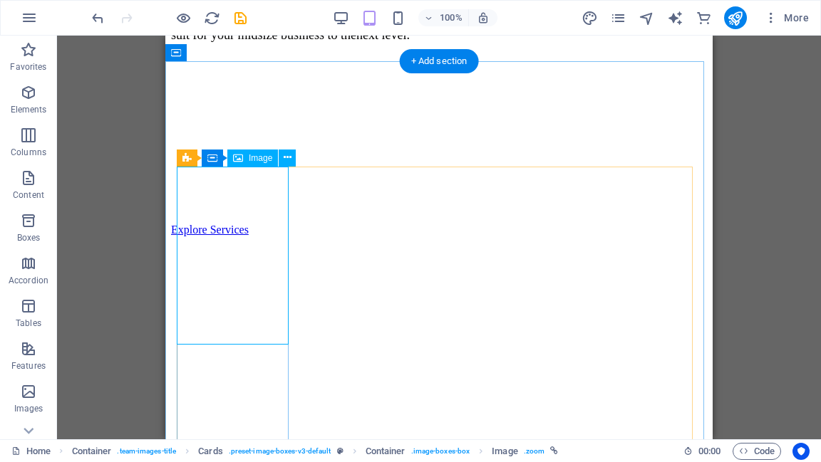
select select "vw"
select select "px"
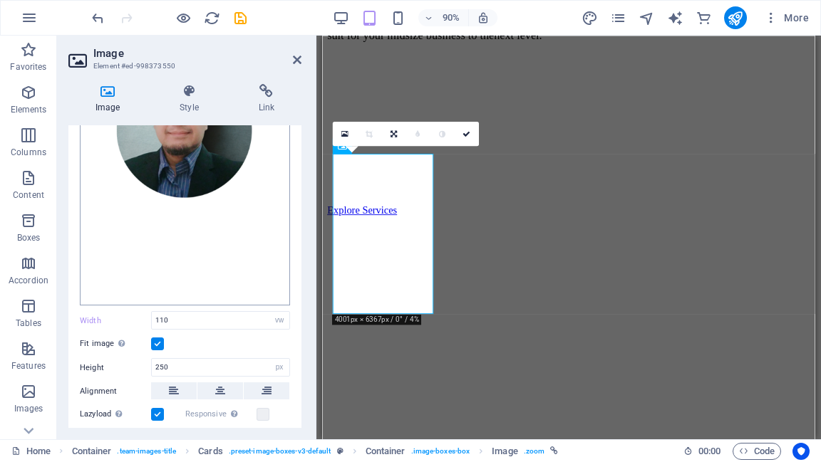
scroll to position [171, 0]
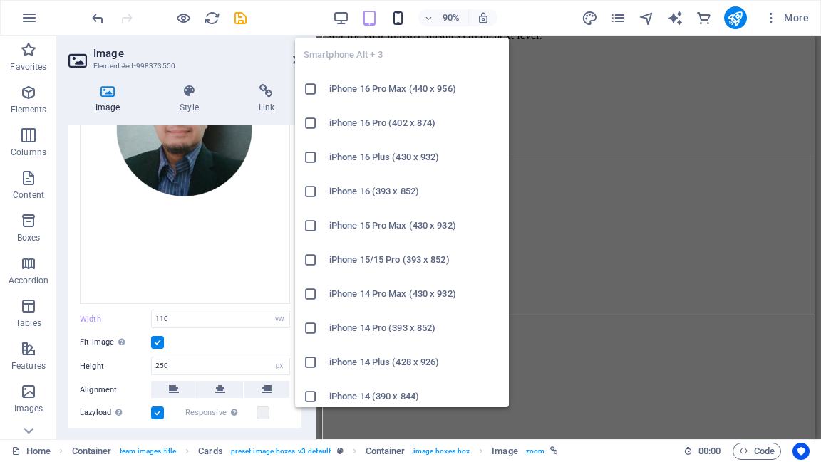
click at [398, 19] on icon "button" at bounding box center [398, 18] width 16 height 16
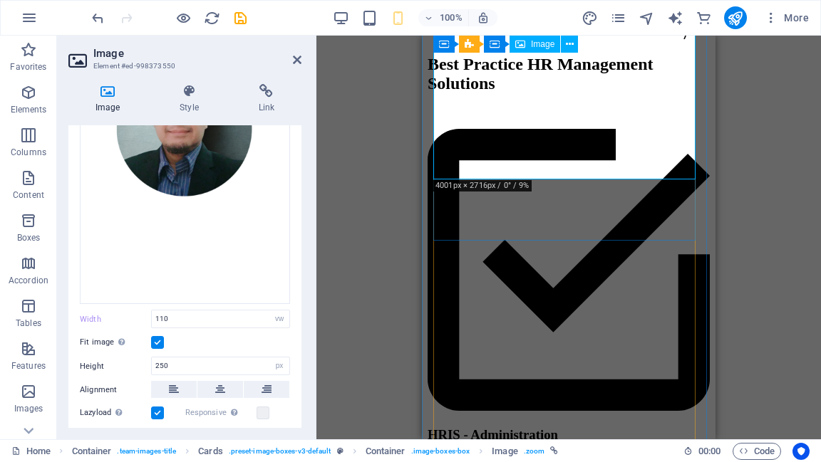
scroll to position [1360, 0]
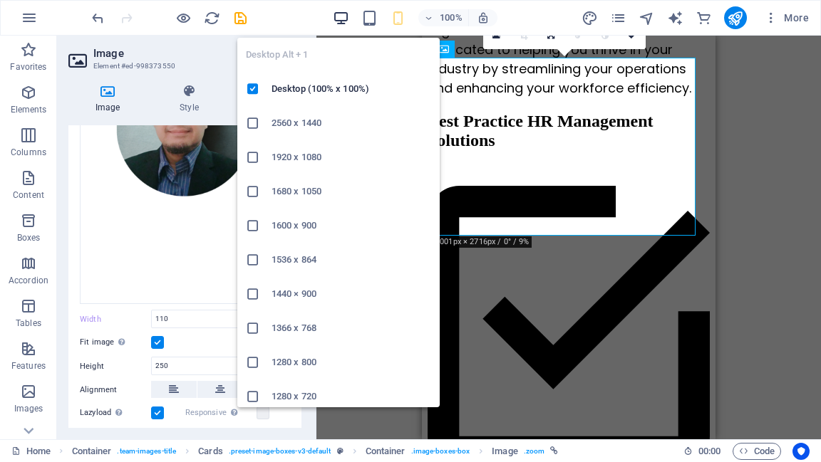
click at [345, 18] on icon "button" at bounding box center [341, 18] width 16 height 16
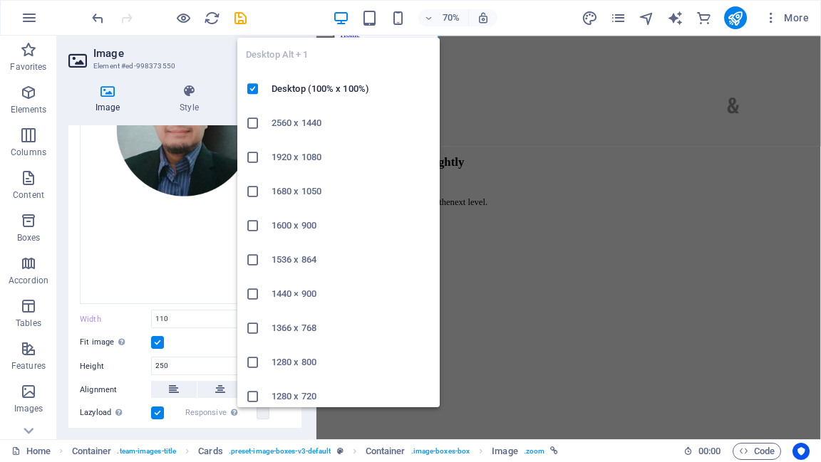
type input "208"
select select "px"
type input "40"
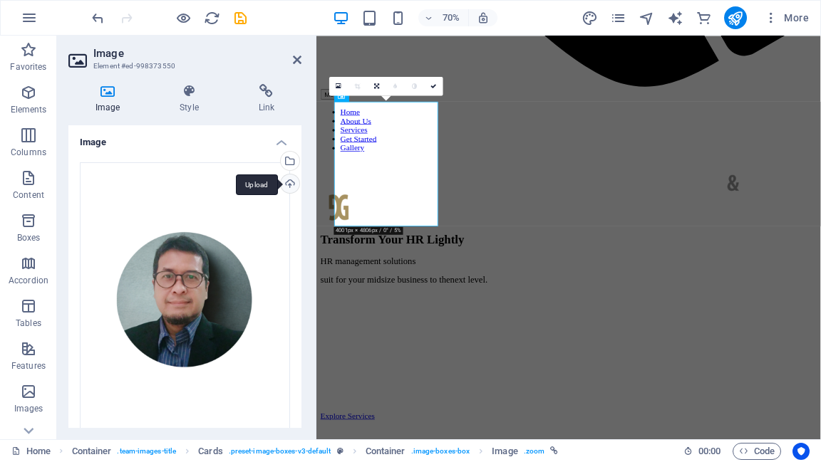
scroll to position [0, 0]
click at [286, 183] on div "Upload" at bounding box center [288, 185] width 21 height 21
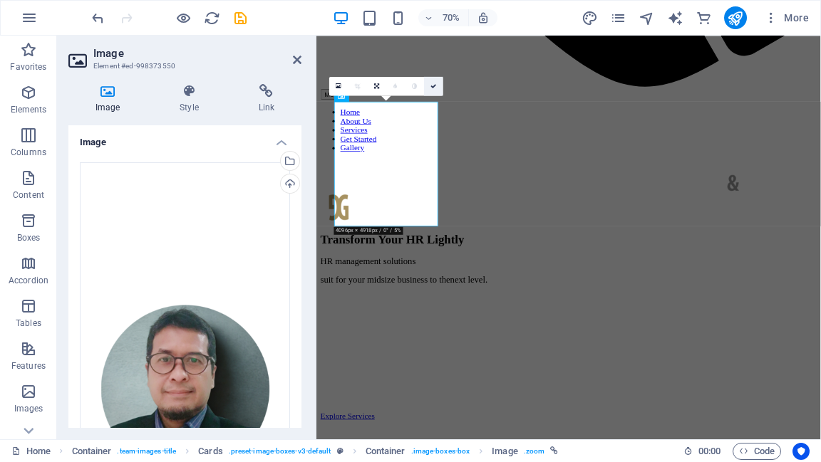
click at [432, 86] on icon at bounding box center [433, 86] width 6 height 6
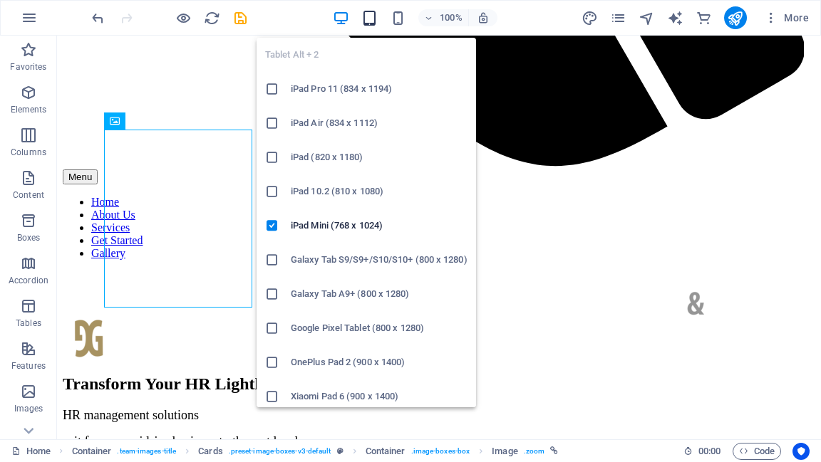
click at [371, 21] on icon "button" at bounding box center [369, 18] width 16 height 16
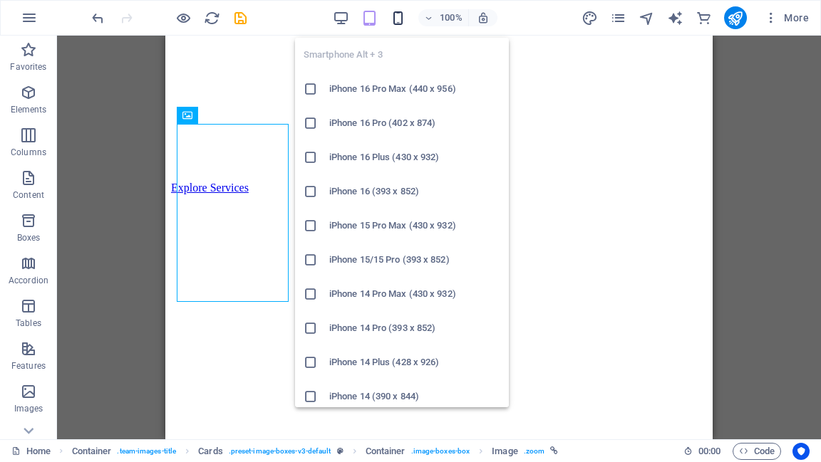
click at [398, 16] on icon "button" at bounding box center [398, 18] width 16 height 16
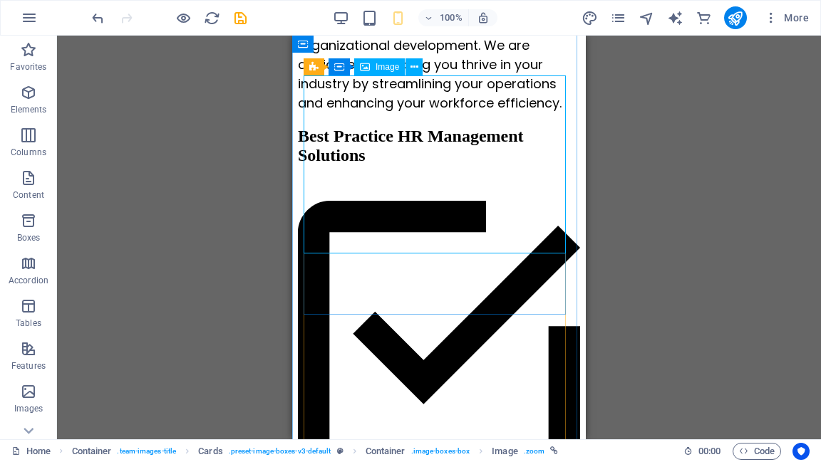
scroll to position [1288, 0]
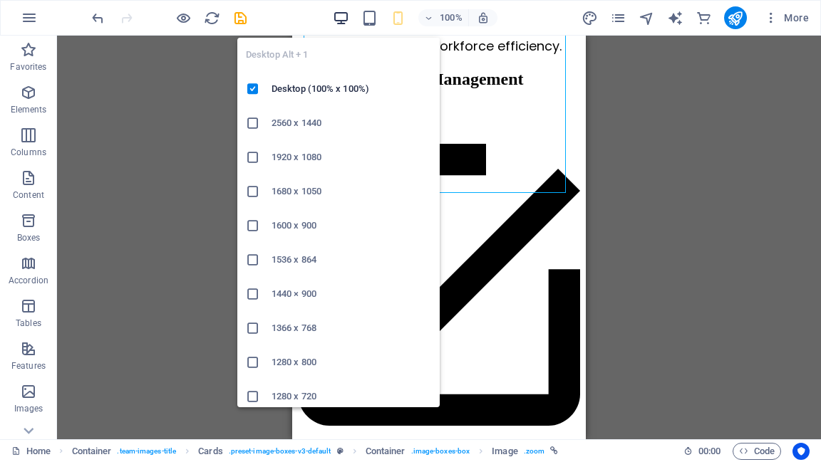
click at [341, 16] on icon "button" at bounding box center [341, 18] width 16 height 16
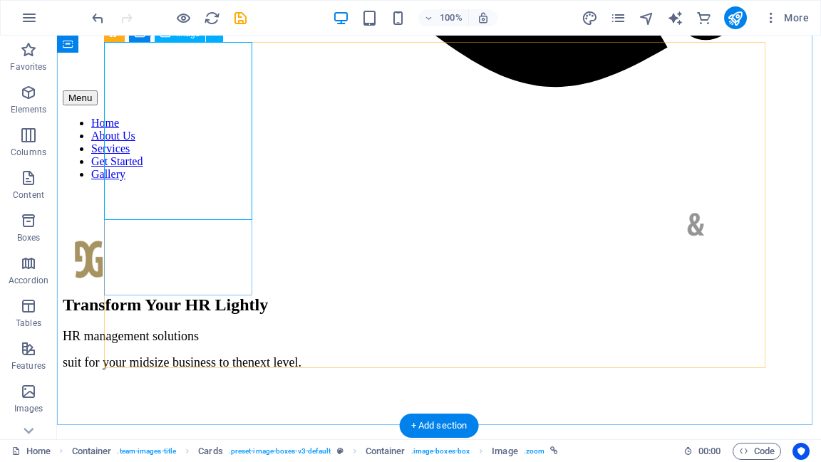
scroll to position [1303, 0]
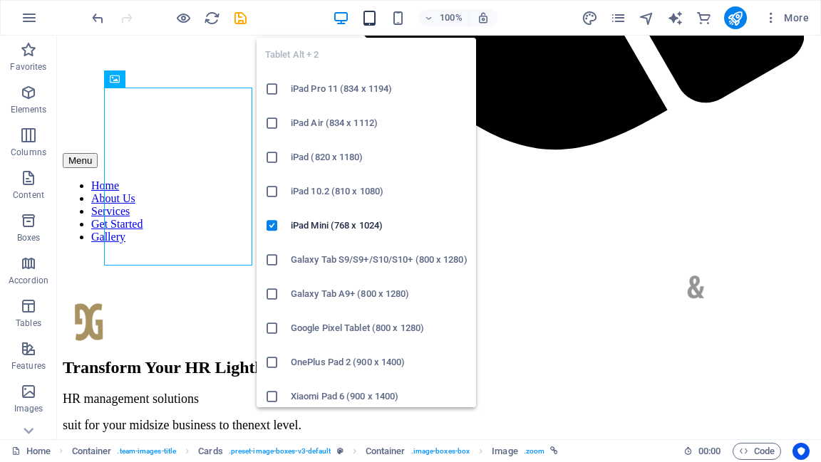
click at [373, 17] on icon "button" at bounding box center [369, 18] width 16 height 16
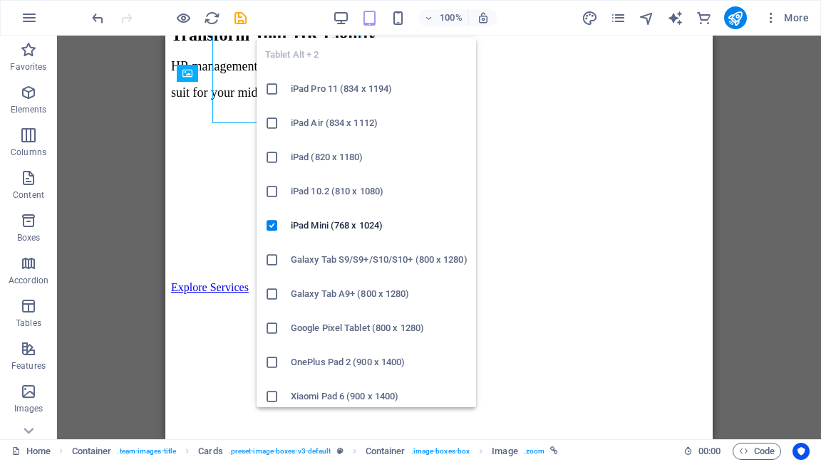
scroll to position [1445, 0]
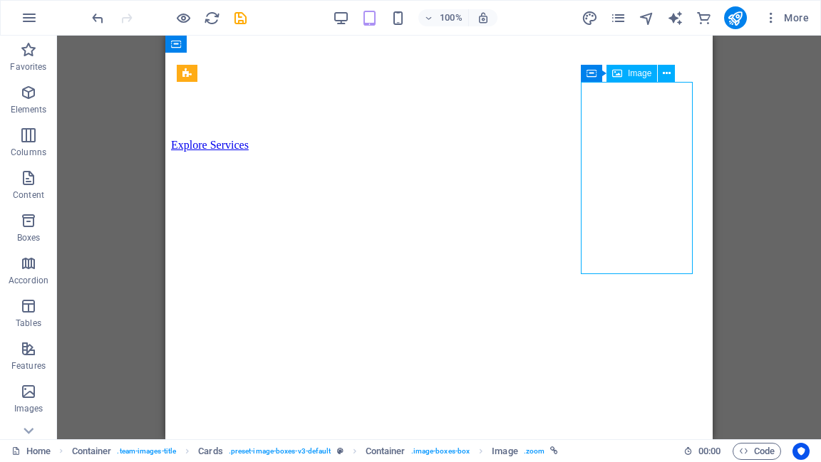
select select "px"
select select "%"
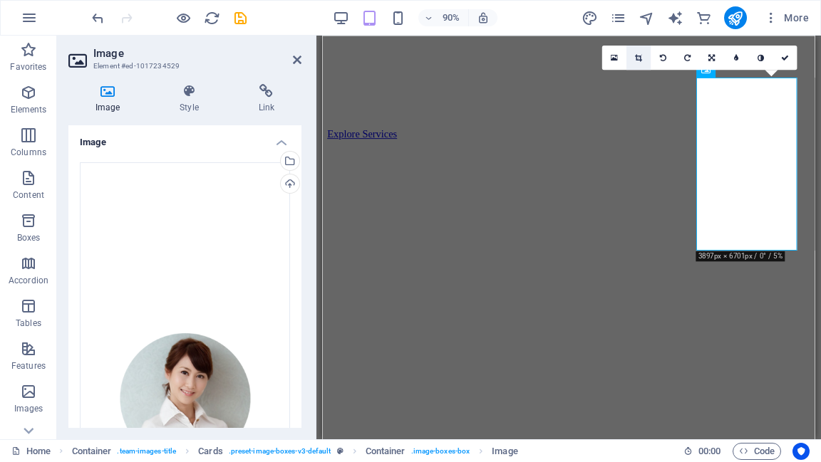
click at [637, 57] on icon at bounding box center [638, 57] width 7 height 8
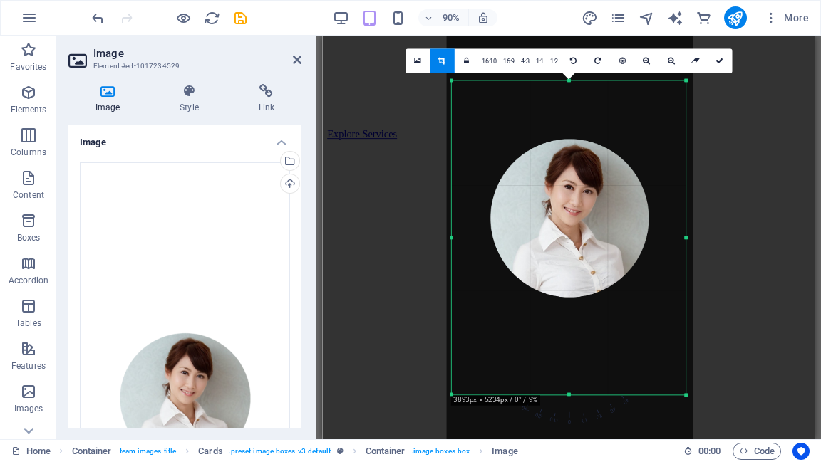
drag, startPoint x: 570, startPoint y: 82, endPoint x: 570, endPoint y: 74, distance: 7.8
click at [570, 81] on div "180 170 160 150 140 130 120 110 100 90 80 70 60 50 40 30 20 10 0 -10 -20 -30 -4…" at bounding box center [569, 238] width 234 height 314
click at [718, 58] on icon at bounding box center [719, 61] width 8 height 8
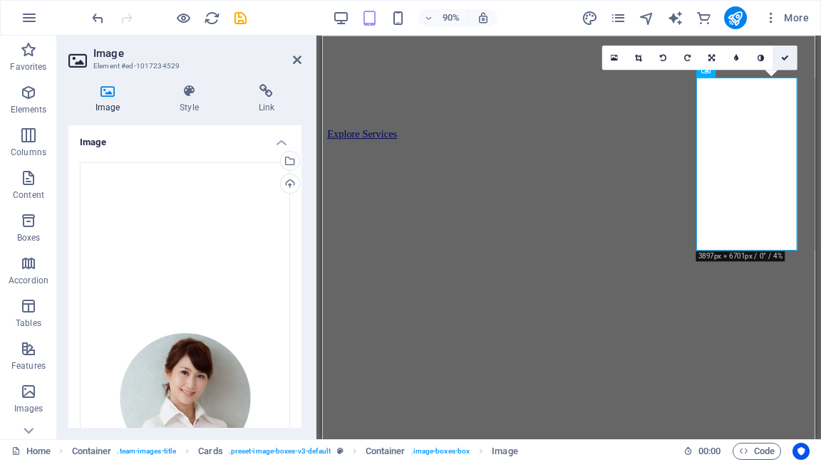
click at [786, 58] on icon at bounding box center [785, 57] width 8 height 8
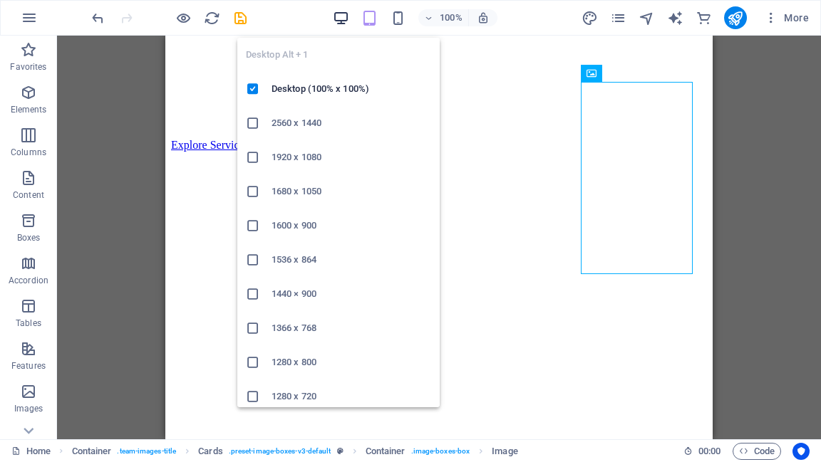
click at [338, 19] on icon "button" at bounding box center [341, 18] width 16 height 16
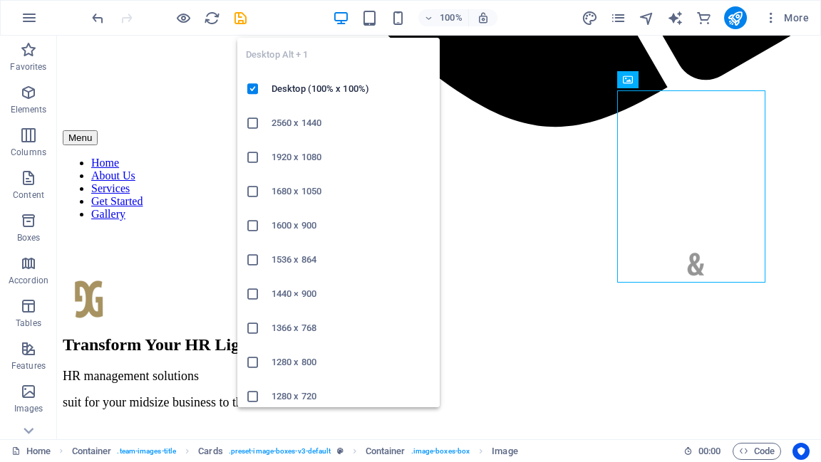
scroll to position [1303, 0]
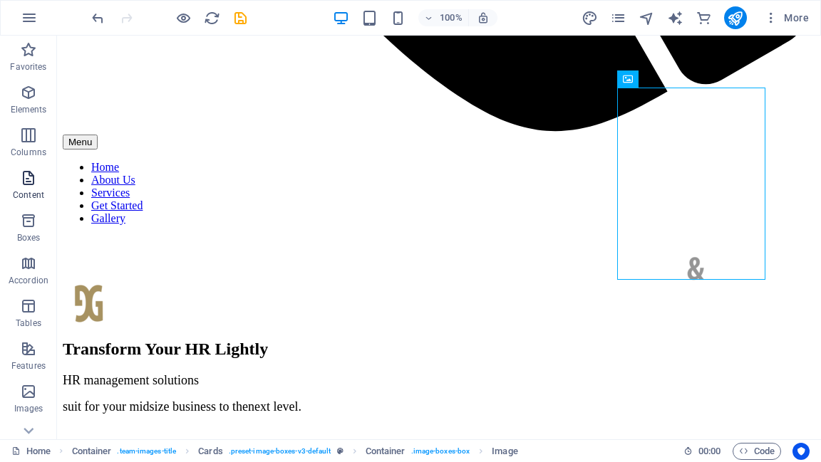
click at [25, 180] on icon "button" at bounding box center [28, 178] width 17 height 17
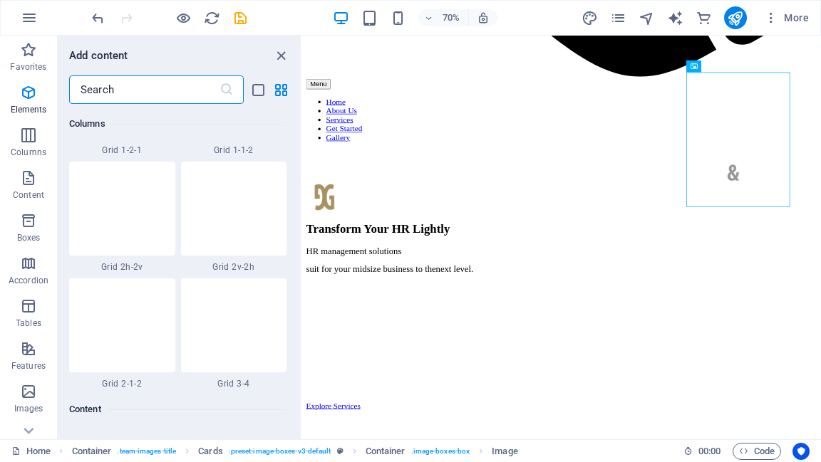
scroll to position [2493, 0]
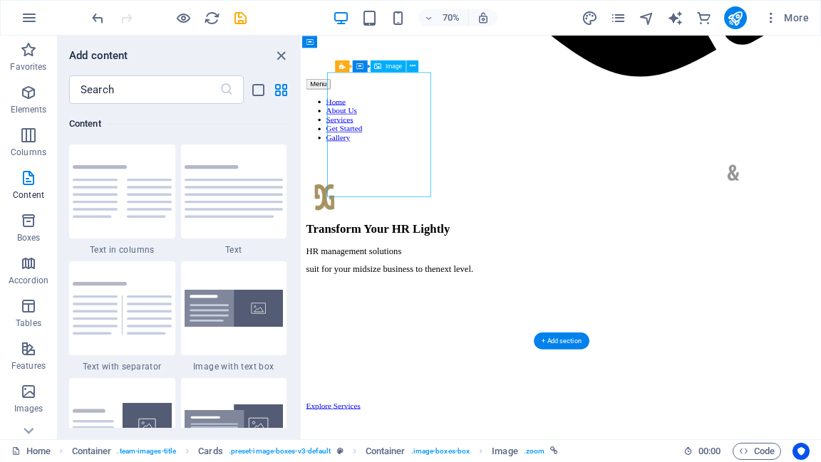
select select "px"
select select "%"
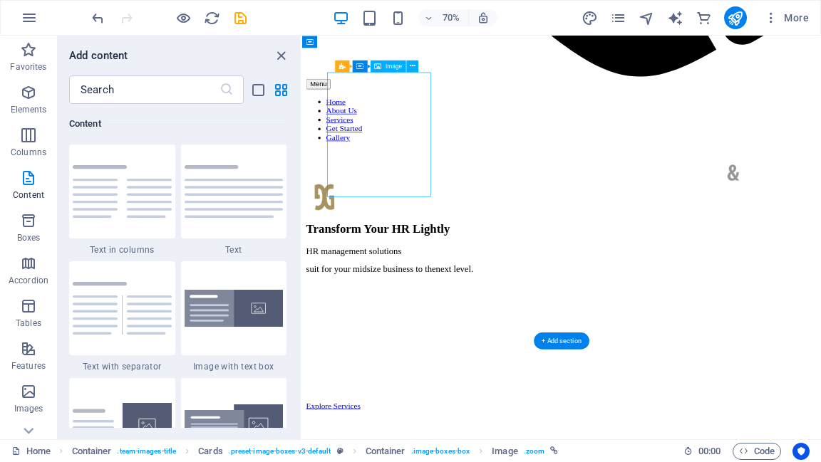
select select "%"
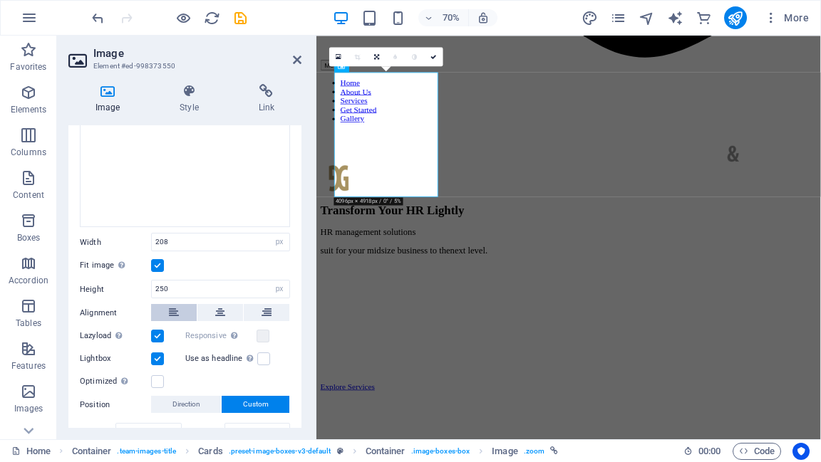
scroll to position [449, 0]
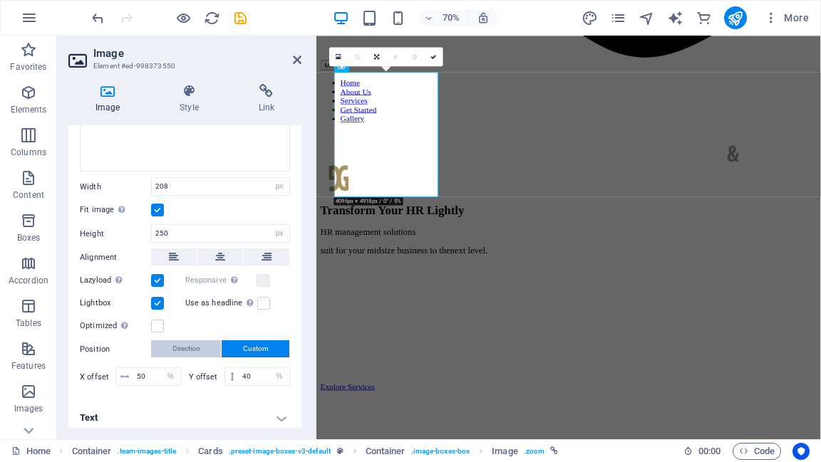
click at [177, 344] on span "Direction" at bounding box center [186, 349] width 28 height 17
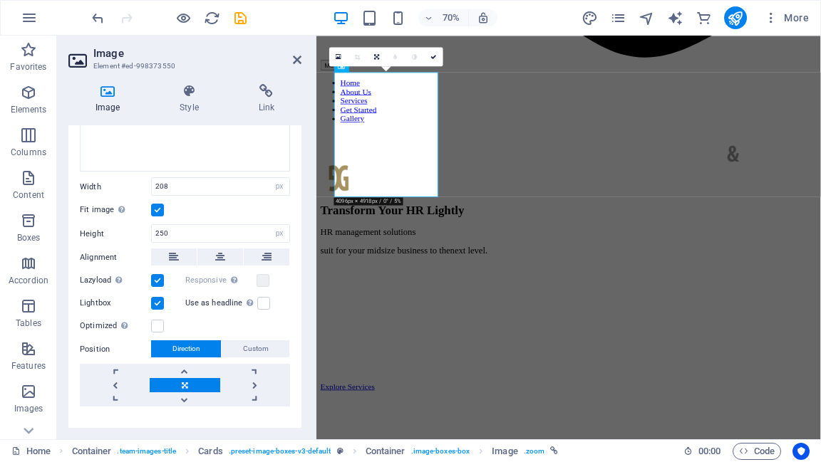
click at [187, 378] on link at bounding box center [185, 385] width 70 height 14
click at [182, 366] on link at bounding box center [185, 371] width 70 height 14
click at [182, 393] on link at bounding box center [185, 400] width 70 height 14
click at [182, 367] on link at bounding box center [185, 371] width 70 height 14
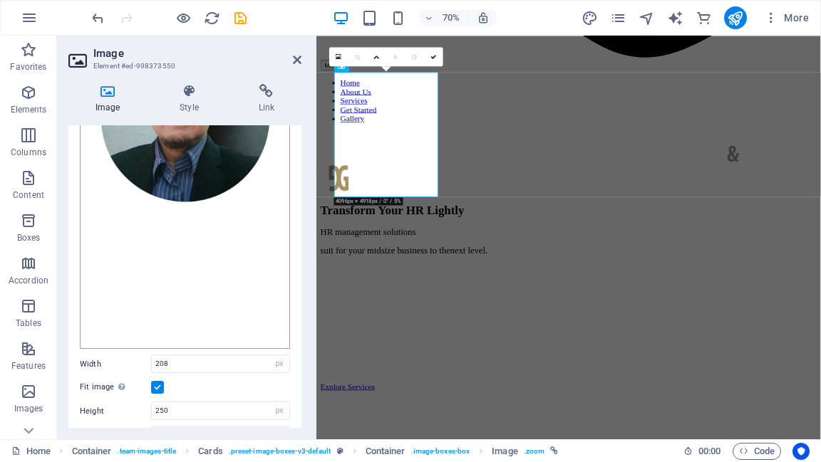
scroll to position [278, 0]
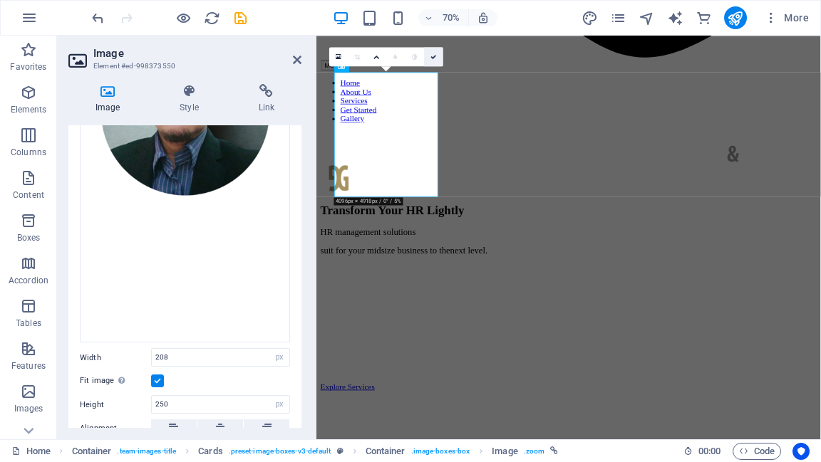
click at [433, 56] on icon at bounding box center [433, 56] width 6 height 6
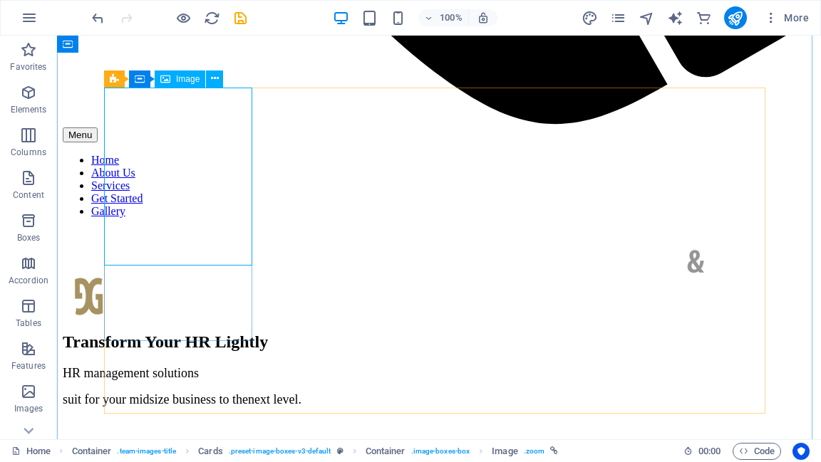
select select "px"
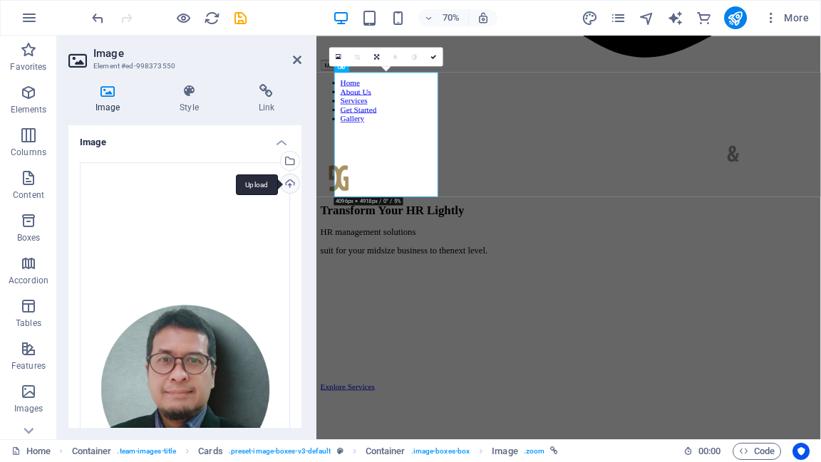
click at [284, 185] on div "Upload" at bounding box center [288, 185] width 21 height 21
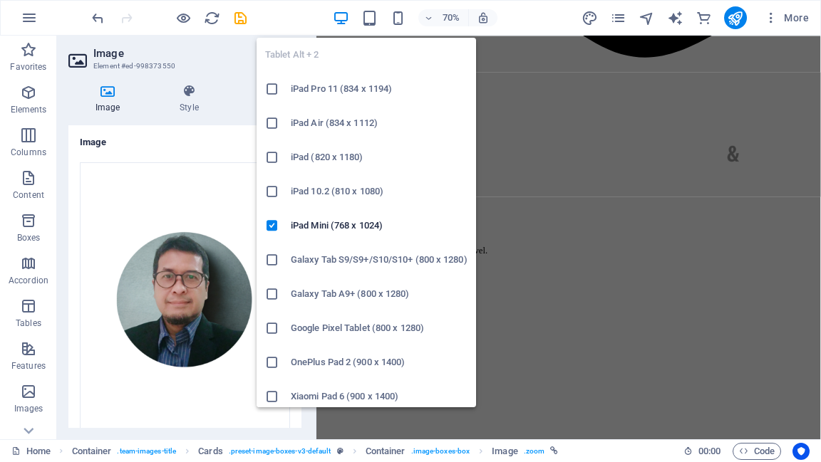
click at [271, 88] on icon at bounding box center [272, 89] width 14 height 14
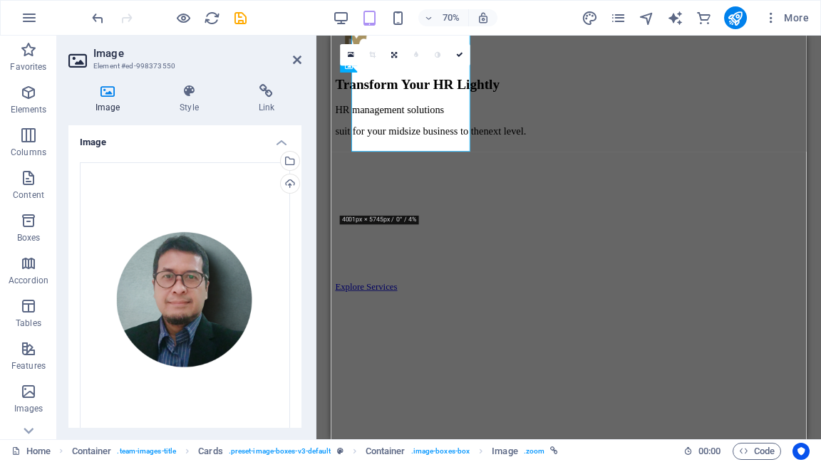
type input "110"
select select "vw"
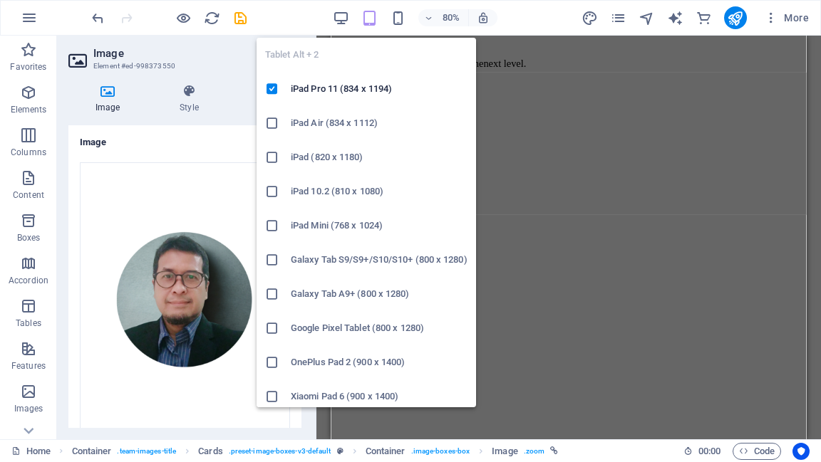
click at [369, 19] on icon "button" at bounding box center [369, 18] width 16 height 16
click at [368, 19] on icon "button" at bounding box center [369, 18] width 16 height 16
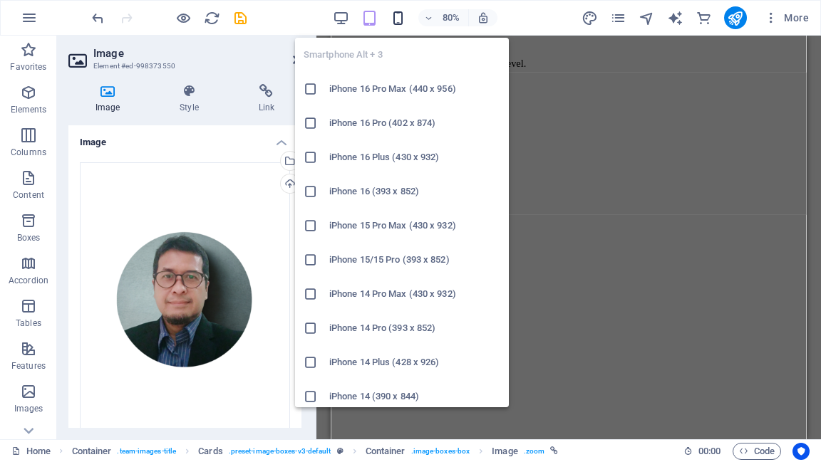
click at [398, 23] on icon "button" at bounding box center [398, 18] width 16 height 16
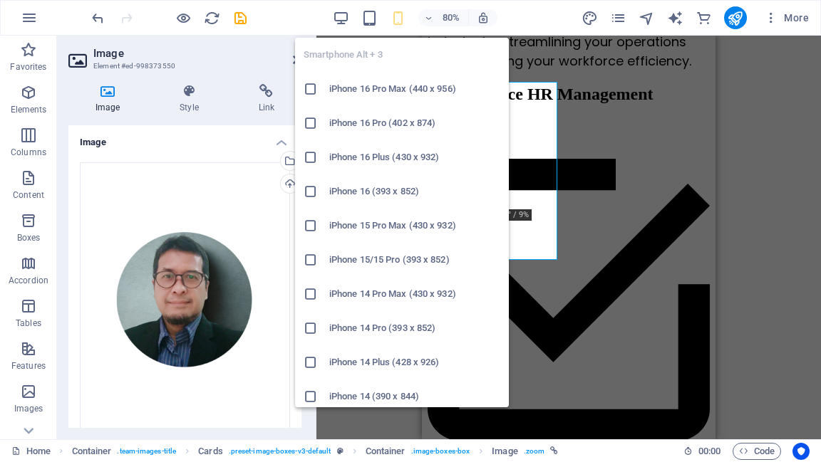
type input "39"
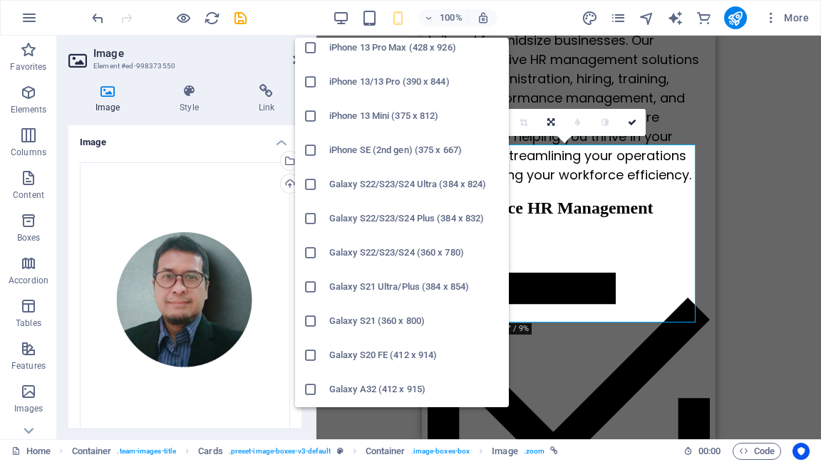
scroll to position [228, 0]
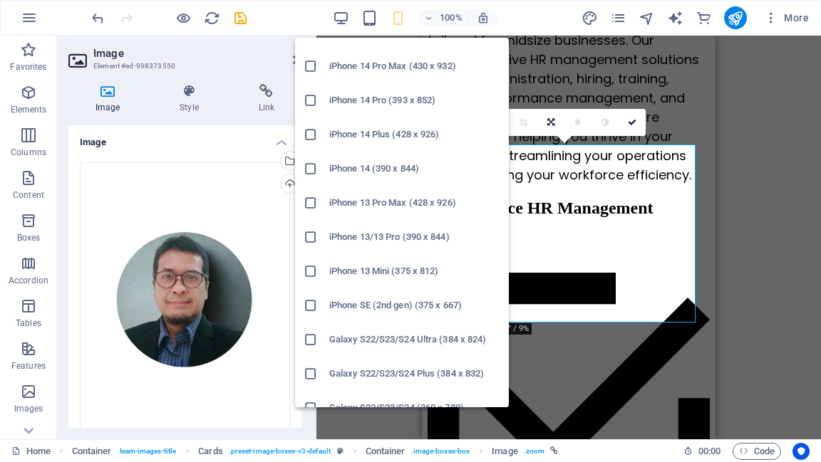
click at [311, 68] on icon at bounding box center [311, 66] width 14 height 14
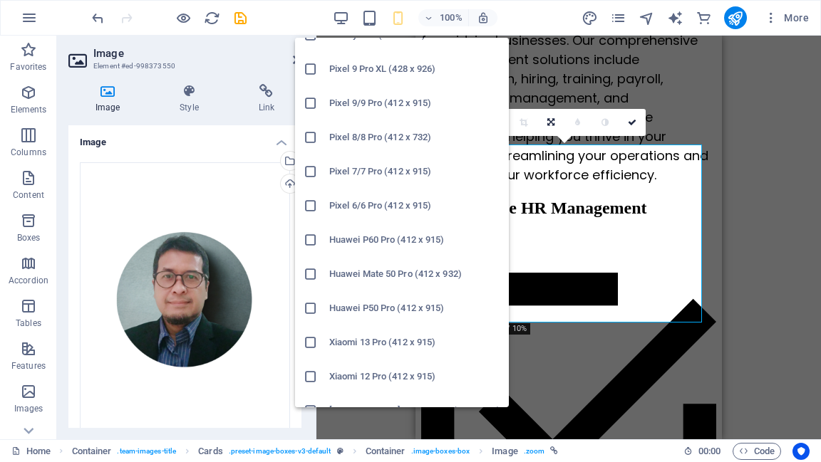
scroll to position [758, 0]
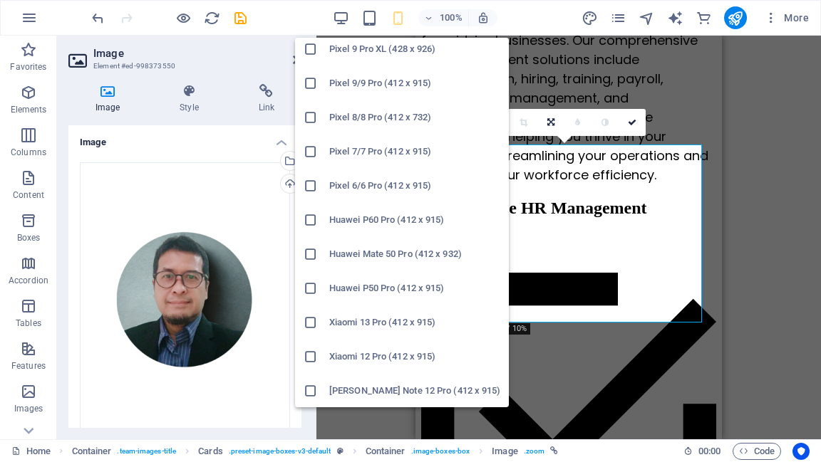
click at [311, 357] on icon at bounding box center [311, 357] width 14 height 14
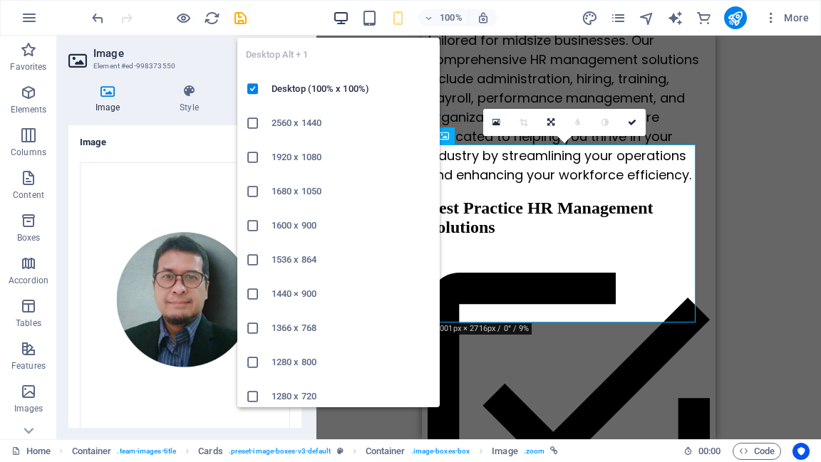
click at [343, 13] on icon "button" at bounding box center [341, 18] width 16 height 16
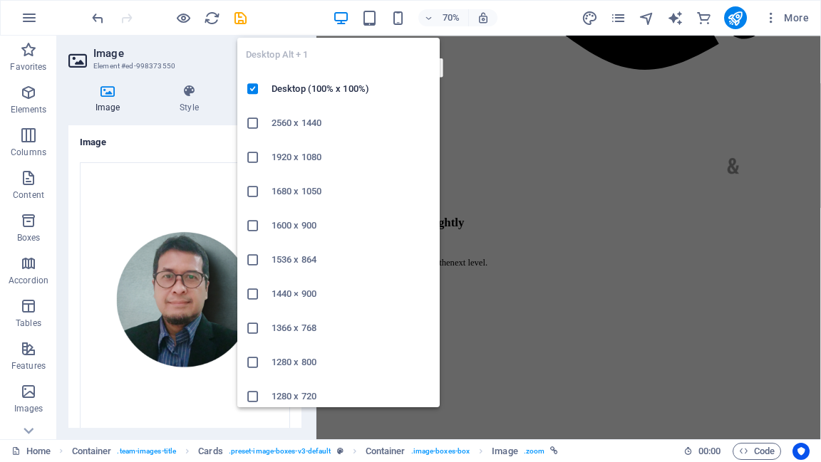
type input "208"
select select "px"
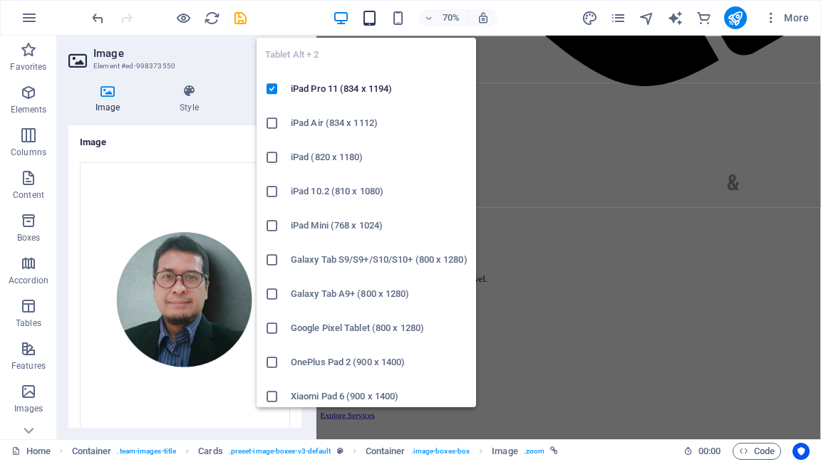
click at [373, 17] on icon "button" at bounding box center [369, 18] width 16 height 16
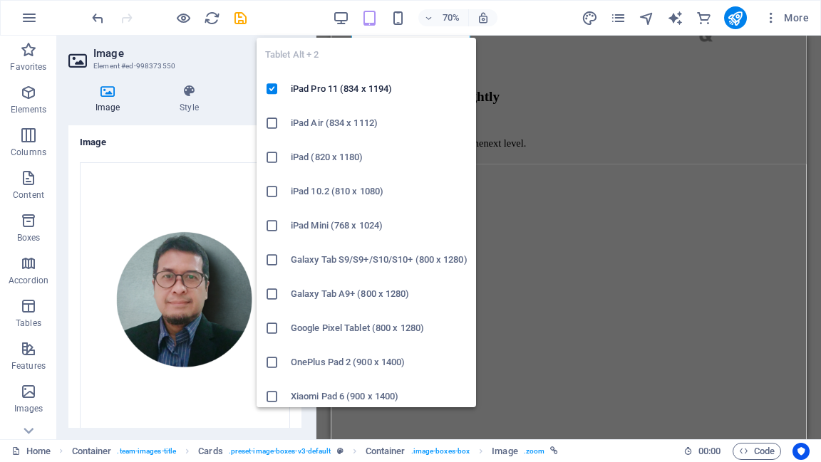
type input "110"
select select "vw"
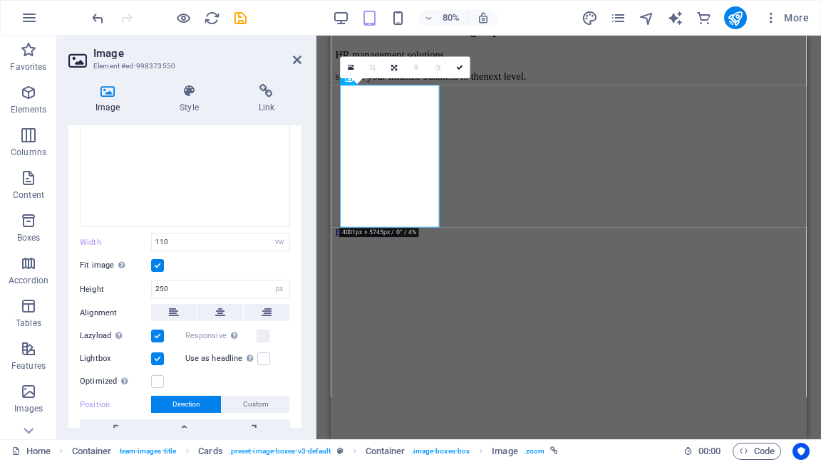
scroll to position [285, 0]
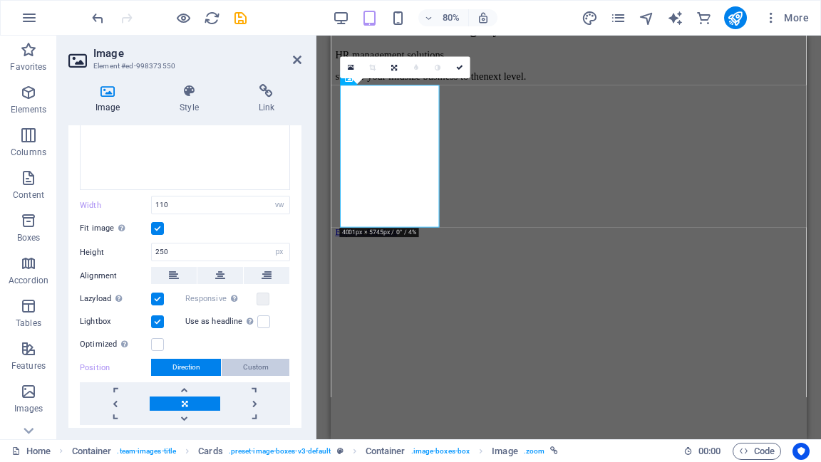
click at [252, 365] on span "Custom" at bounding box center [256, 367] width 26 height 17
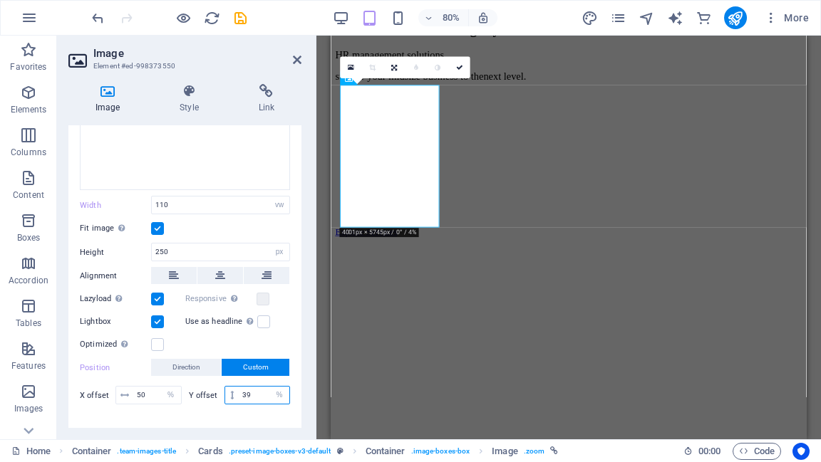
drag, startPoint x: 249, startPoint y: 390, endPoint x: 239, endPoint y: 388, distance: 10.2
click at [239, 388] on input "39" at bounding box center [264, 395] width 51 height 17
drag, startPoint x: 252, startPoint y: 391, endPoint x: 232, endPoint y: 390, distance: 20.7
click at [232, 391] on div "30 px rem % vh vw" at bounding box center [257, 395] width 66 height 19
click at [289, 382] on div "Drag files here, click to choose files or select files from Files or our free s…" at bounding box center [184, 143] width 233 height 554
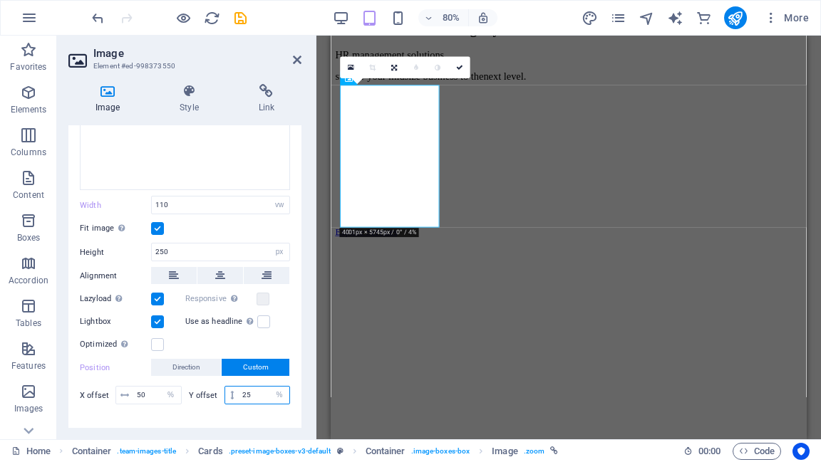
drag, startPoint x: 258, startPoint y: 389, endPoint x: 237, endPoint y: 388, distance: 21.4
click at [239, 388] on input "25" at bounding box center [264, 395] width 51 height 17
type input "10"
click at [259, 408] on div "Drag files here, click to choose files or select files from Files or our free s…" at bounding box center [184, 143] width 233 height 554
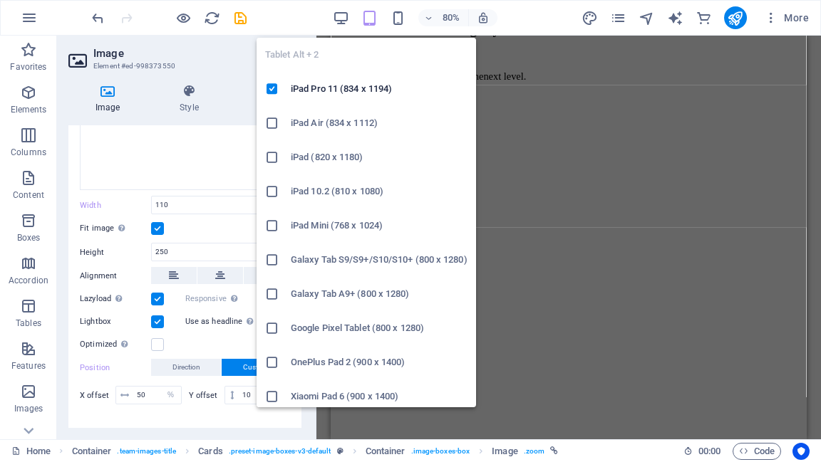
click at [371, 20] on icon "button" at bounding box center [369, 18] width 16 height 16
click at [371, 22] on icon "button" at bounding box center [369, 18] width 16 height 16
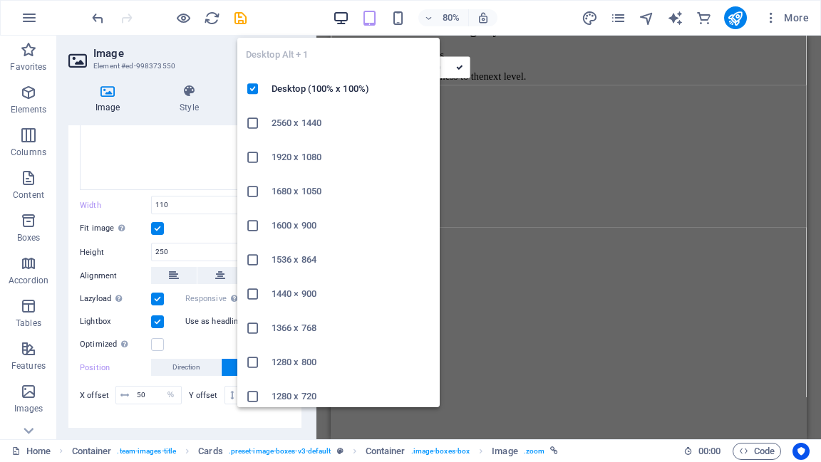
click at [343, 19] on icon "button" at bounding box center [341, 18] width 16 height 16
type input "208"
select select "px"
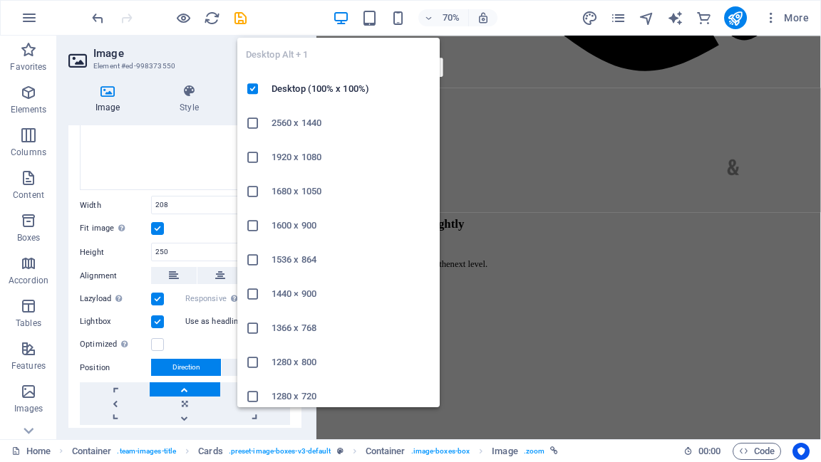
scroll to position [1288, 0]
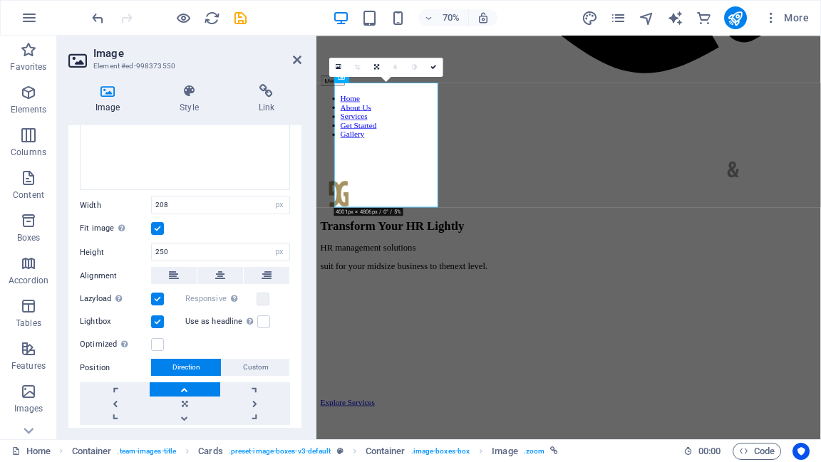
click at [182, 385] on link at bounding box center [185, 390] width 70 height 14
click at [254, 363] on span "Custom" at bounding box center [256, 367] width 26 height 17
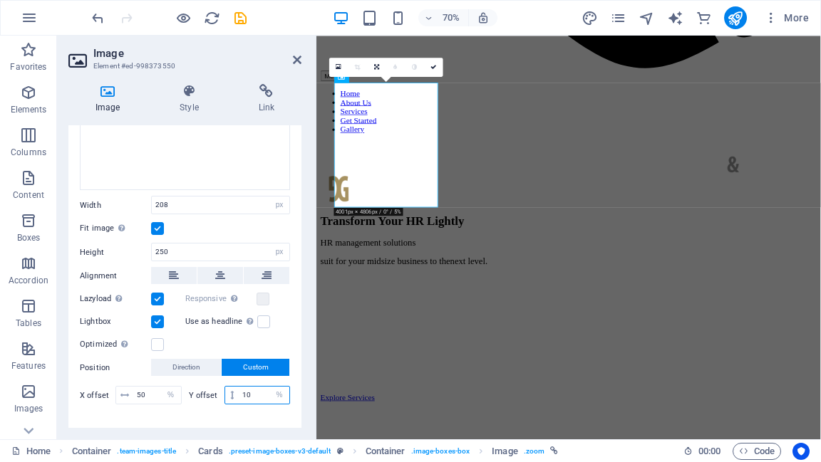
drag, startPoint x: 251, startPoint y: 391, endPoint x: 226, endPoint y: 388, distance: 25.1
click at [226, 388] on div "10 px rem % vh vw" at bounding box center [257, 395] width 66 height 19
click at [185, 363] on span "Direction" at bounding box center [186, 367] width 28 height 17
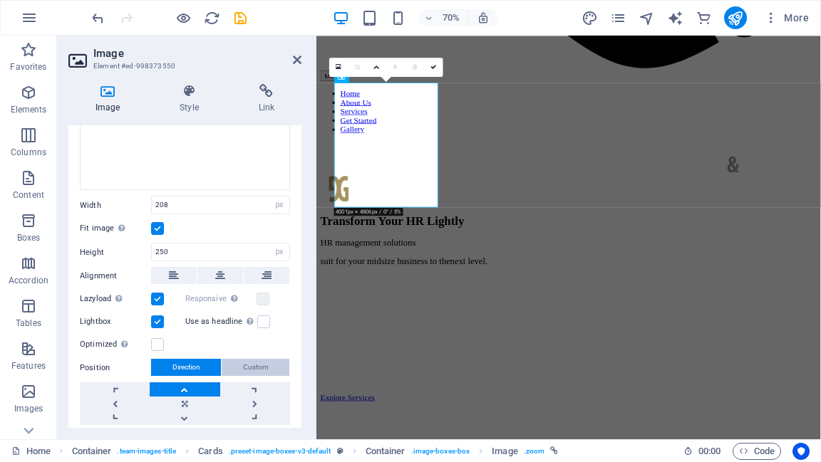
click at [248, 364] on span "Custom" at bounding box center [256, 367] width 26 height 17
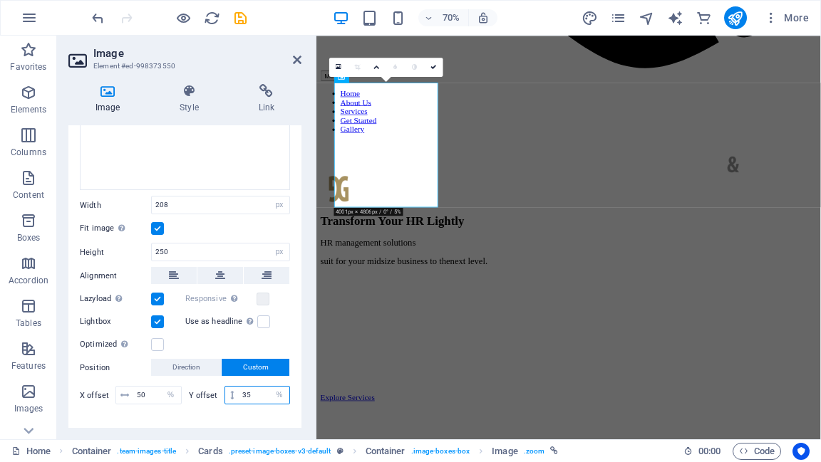
type input "35"
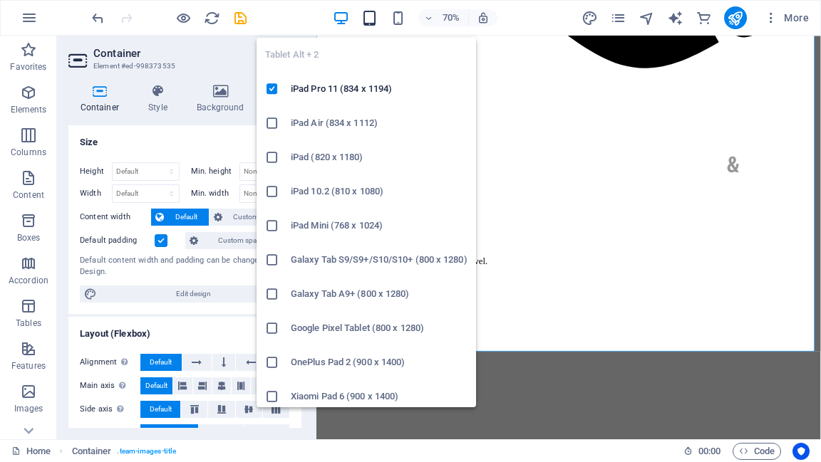
click at [368, 16] on icon "button" at bounding box center [369, 18] width 16 height 16
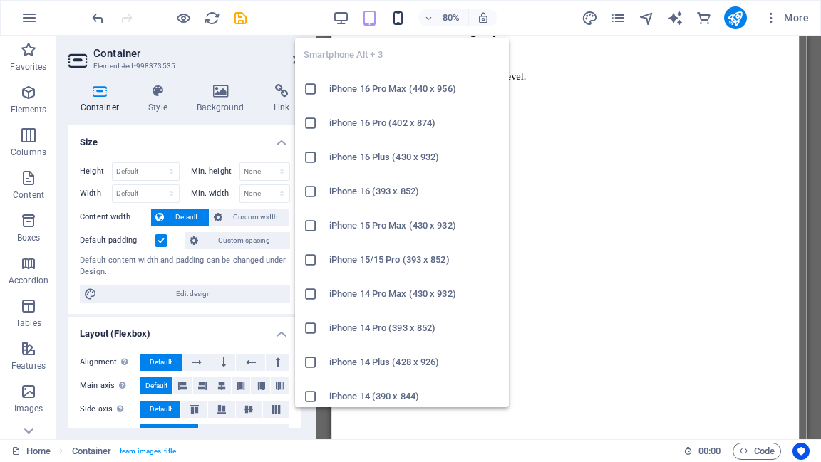
click at [399, 15] on icon "button" at bounding box center [398, 18] width 16 height 16
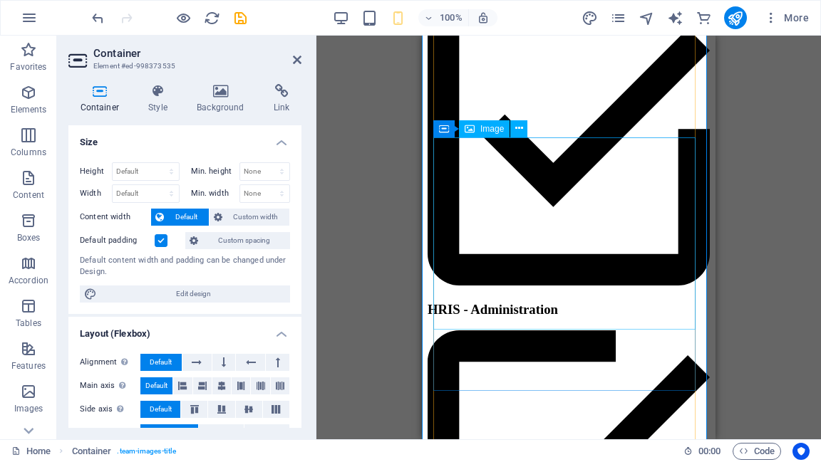
scroll to position [1258, 0]
